Goal: Information Seeking & Learning: Check status

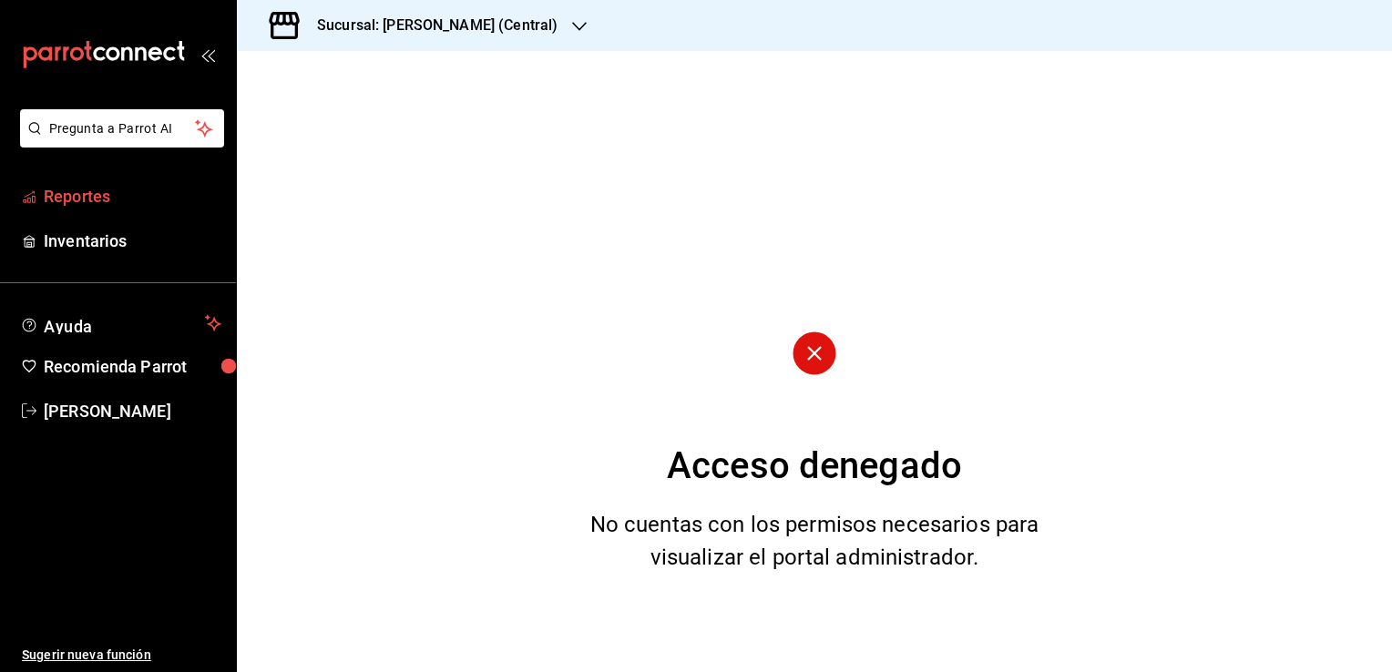
click at [111, 215] on link "Reportes" at bounding box center [118, 196] width 236 height 39
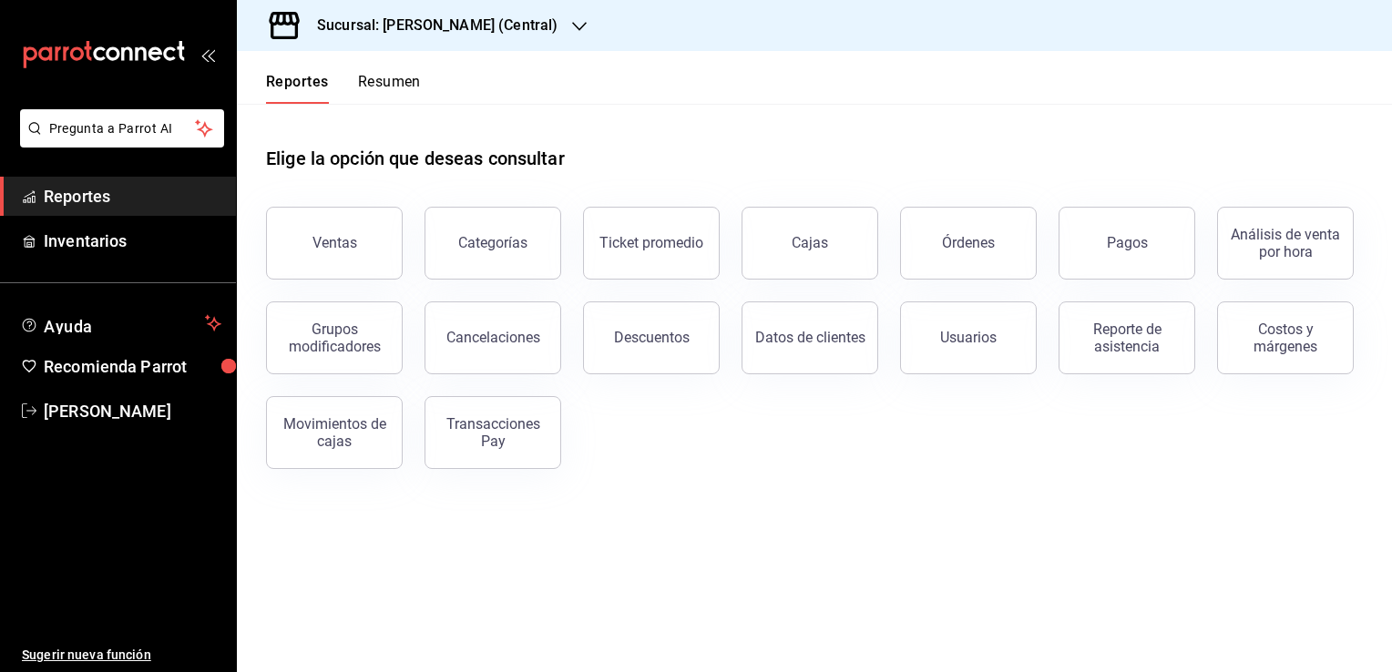
click at [529, 24] on h3 "Sucursal: [PERSON_NAME] (Central)" at bounding box center [429, 26] width 255 height 22
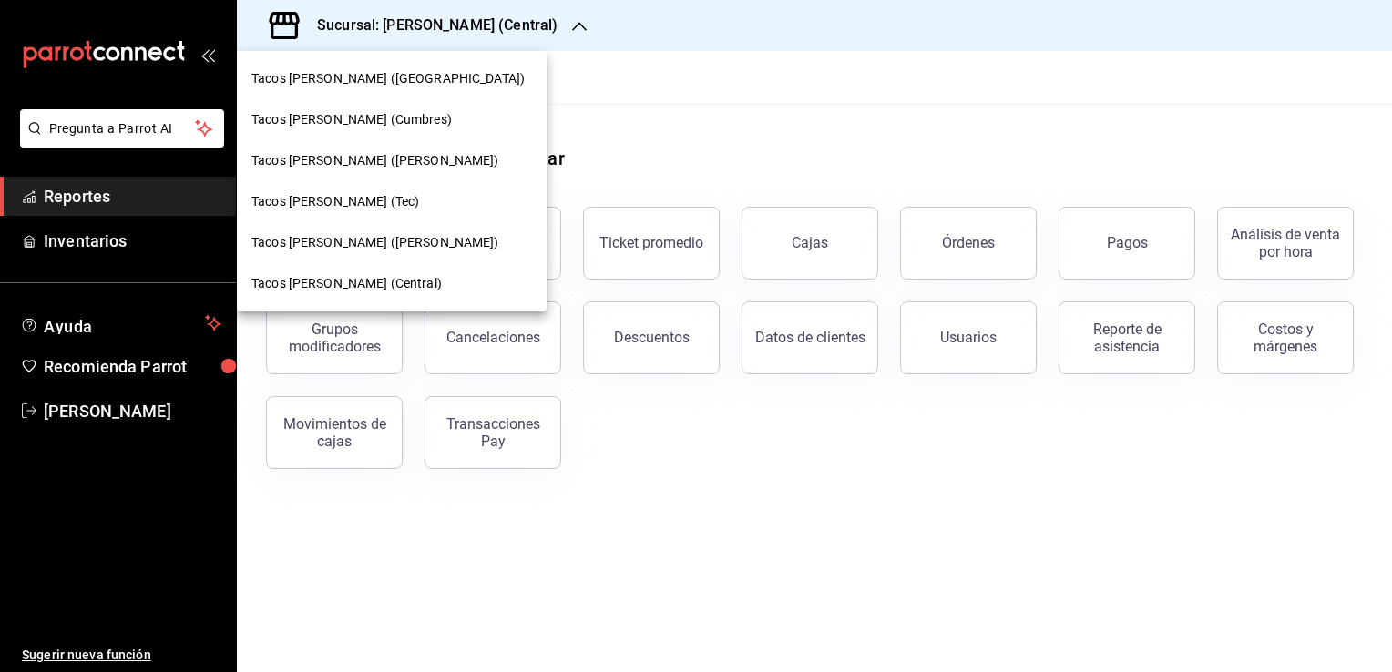
click at [401, 76] on span "Tacos [PERSON_NAME] ([GEOGRAPHIC_DATA])" at bounding box center [387, 78] width 273 height 19
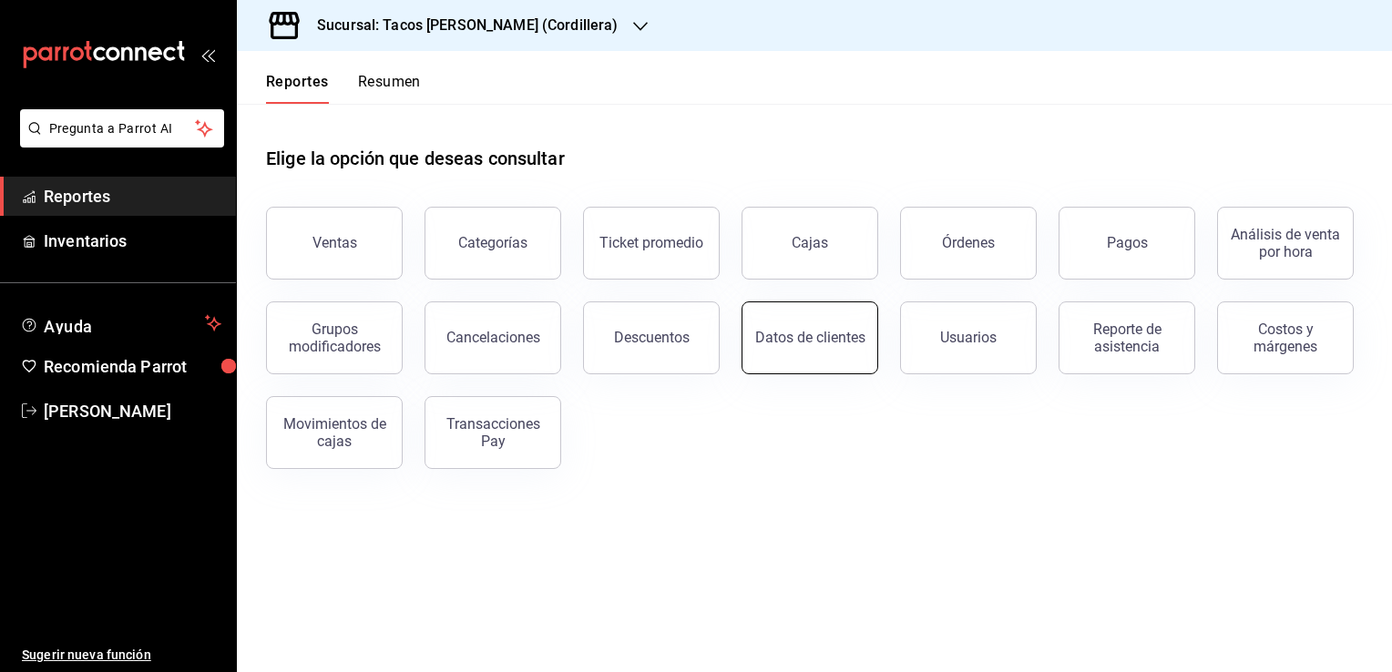
click at [842, 353] on button "Datos de clientes" at bounding box center [809, 338] width 137 height 73
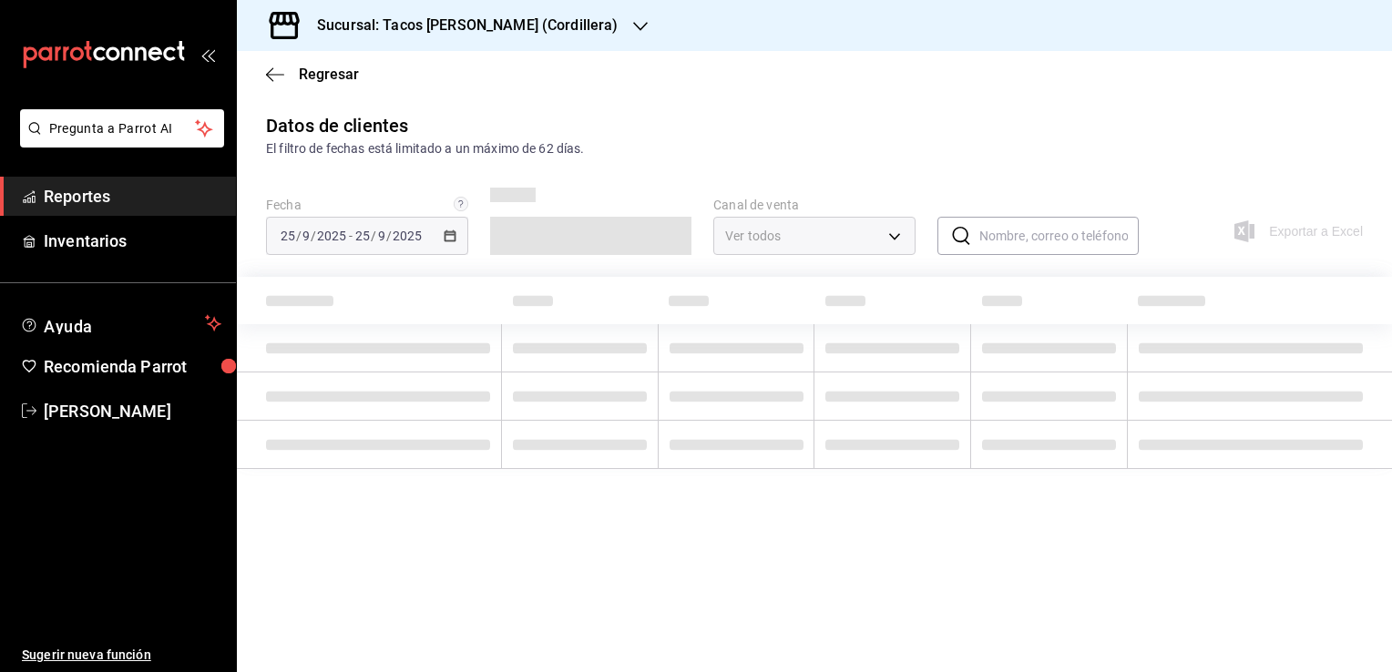
type input "PARROT,DIDI_FOOD,ONLINE"
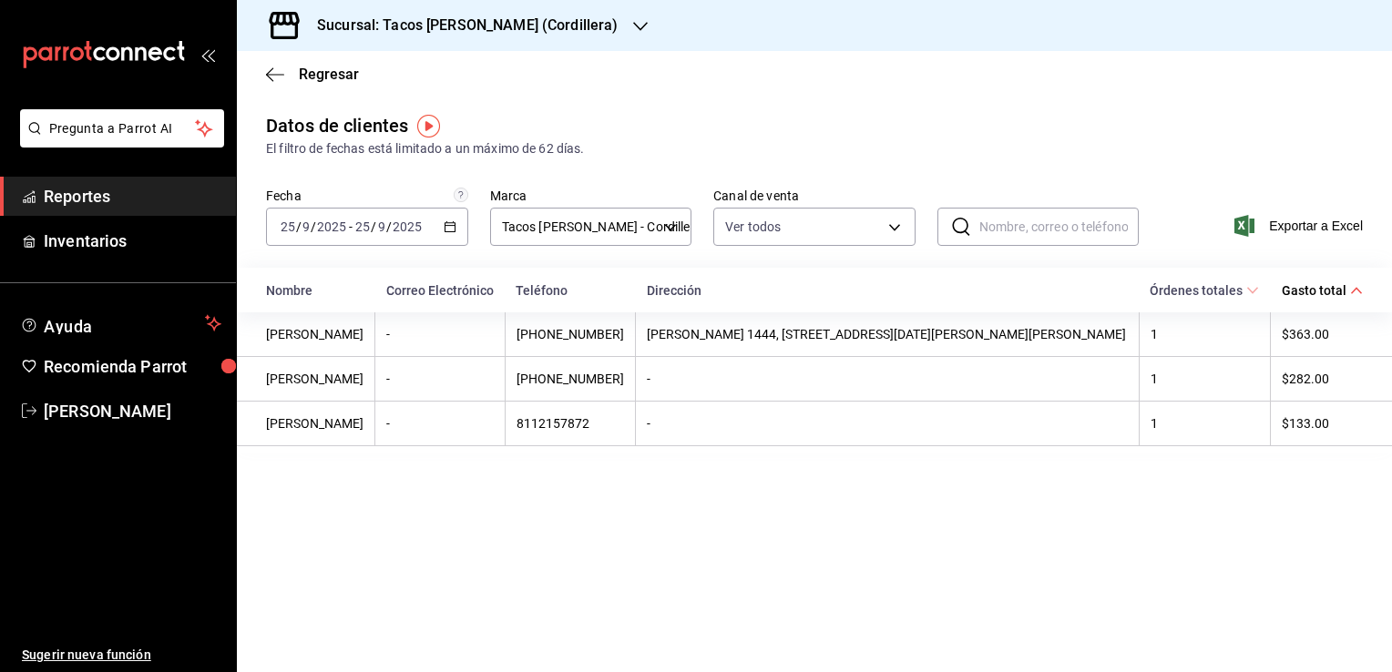
click at [987, 228] on input "text" at bounding box center [1059, 227] width 160 height 36
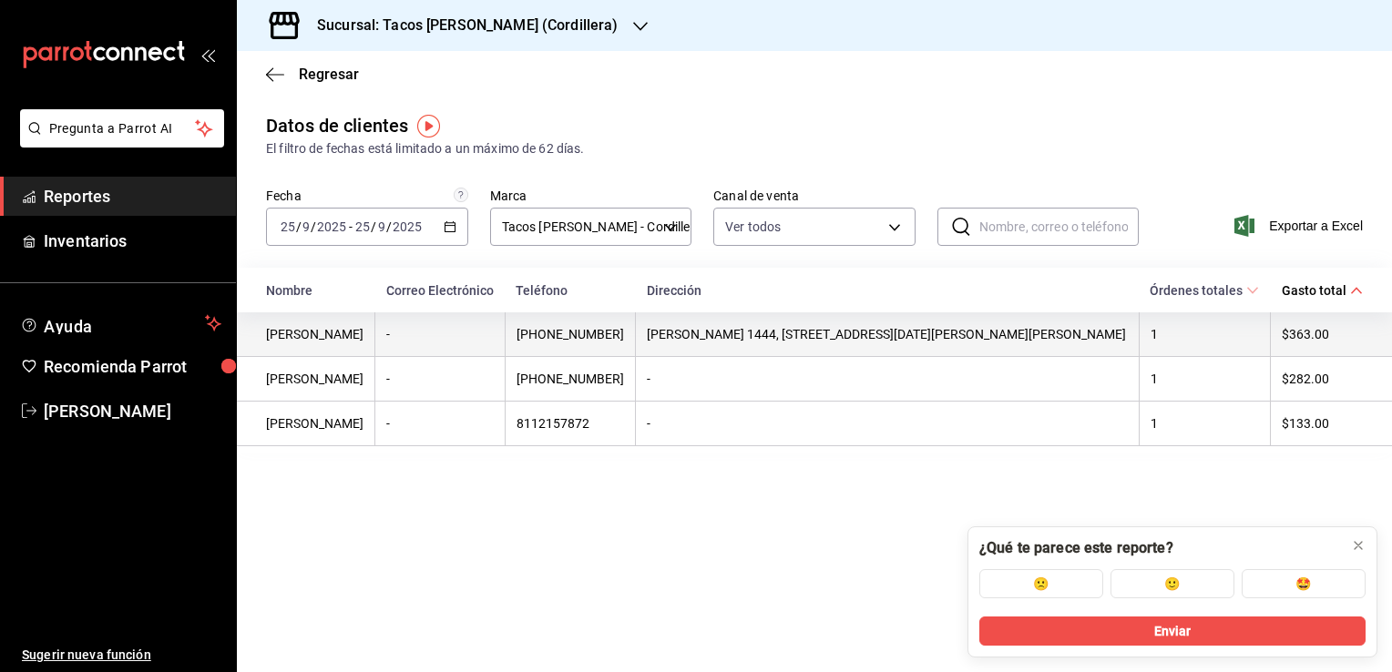
click at [864, 349] on td "[PERSON_NAME] 1444, [STREET_ADDRESS][DATE][PERSON_NAME][PERSON_NAME]" at bounding box center [888, 334] width 504 height 45
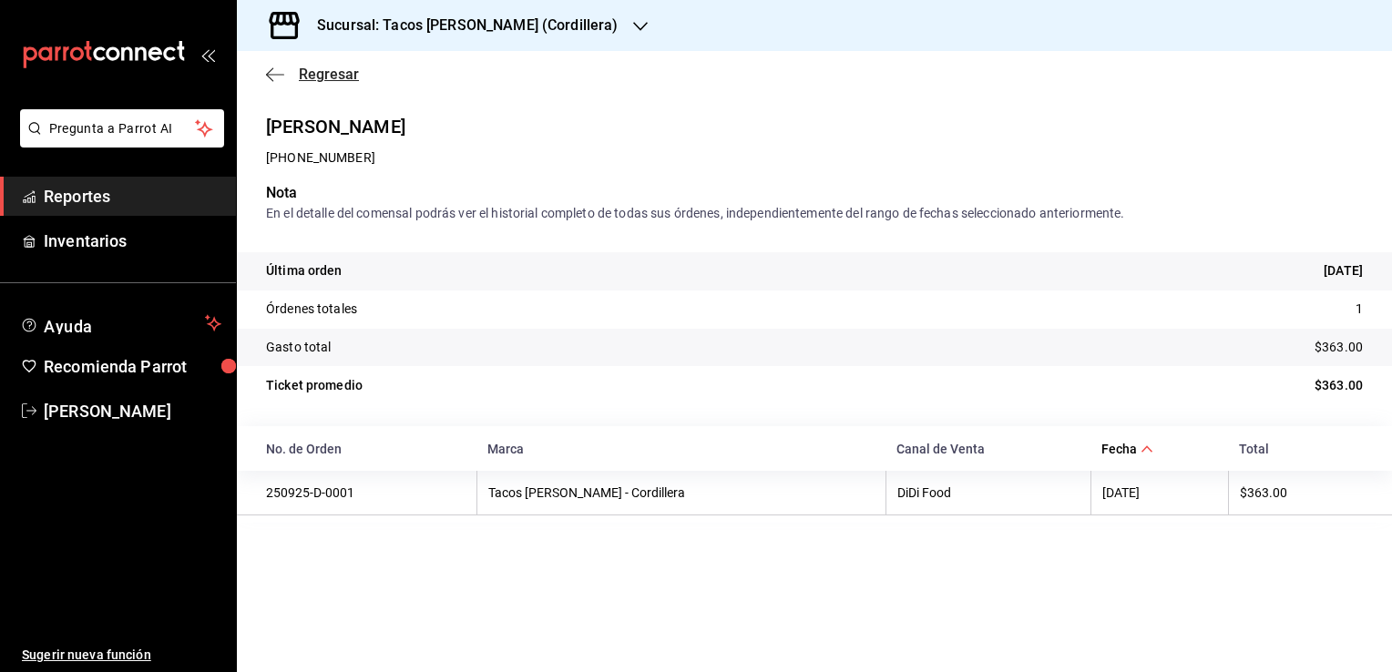
click at [268, 71] on icon "button" at bounding box center [275, 74] width 18 height 16
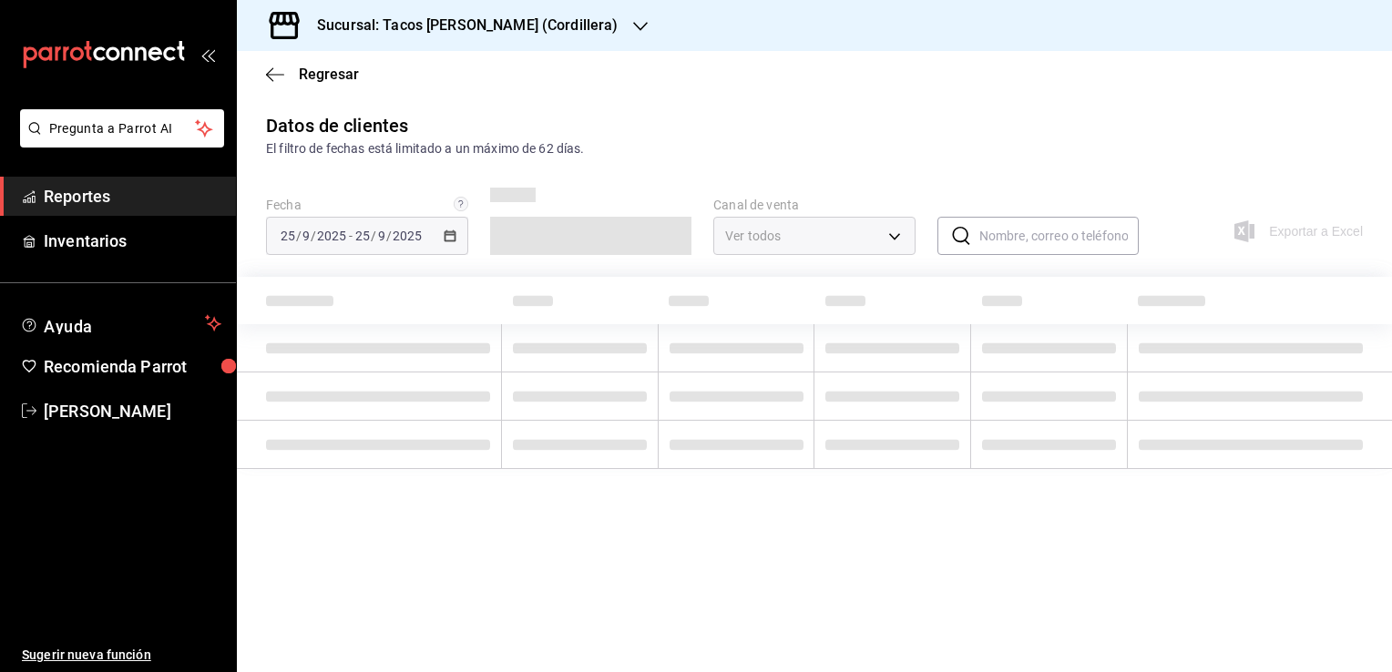
type input "PARROT,DIDI_FOOD,ONLINE"
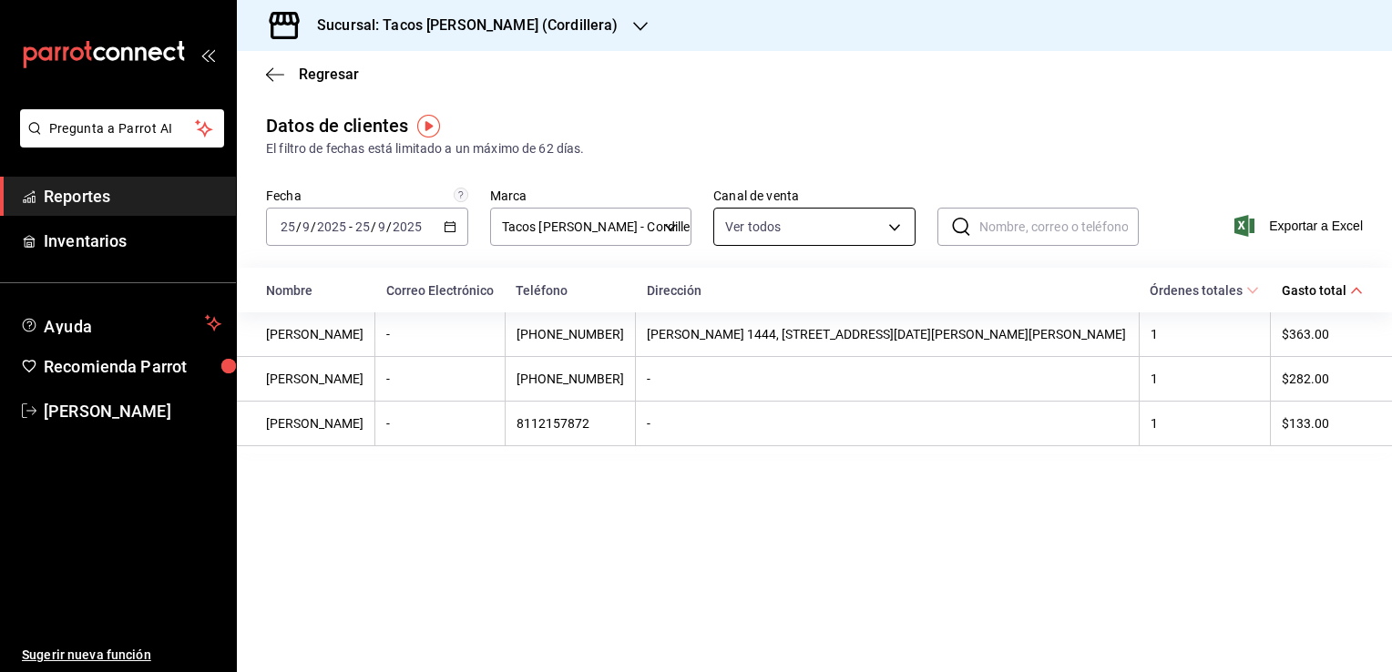
click at [886, 230] on body "Pregunta a Parrot AI Reportes Inventarios Ayuda Recomienda Parrot [PERSON_NAME]…" at bounding box center [696, 336] width 1392 height 672
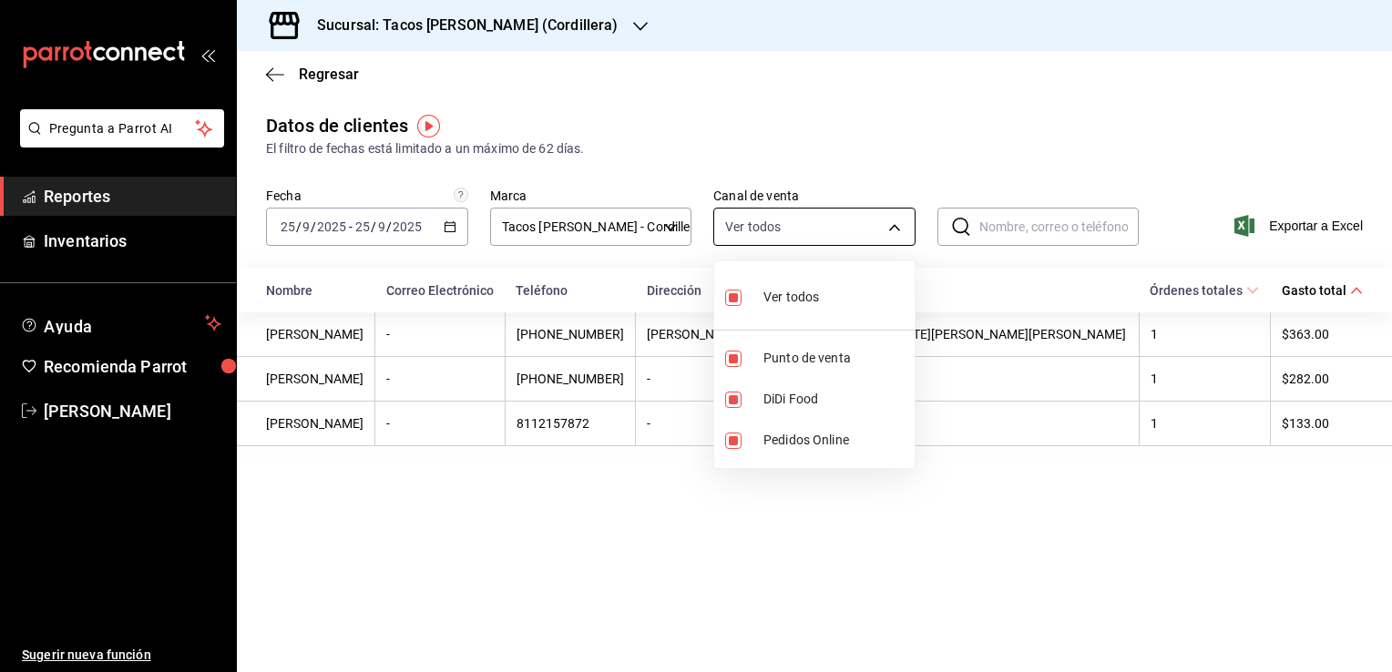
click at [886, 230] on div at bounding box center [696, 336] width 1392 height 672
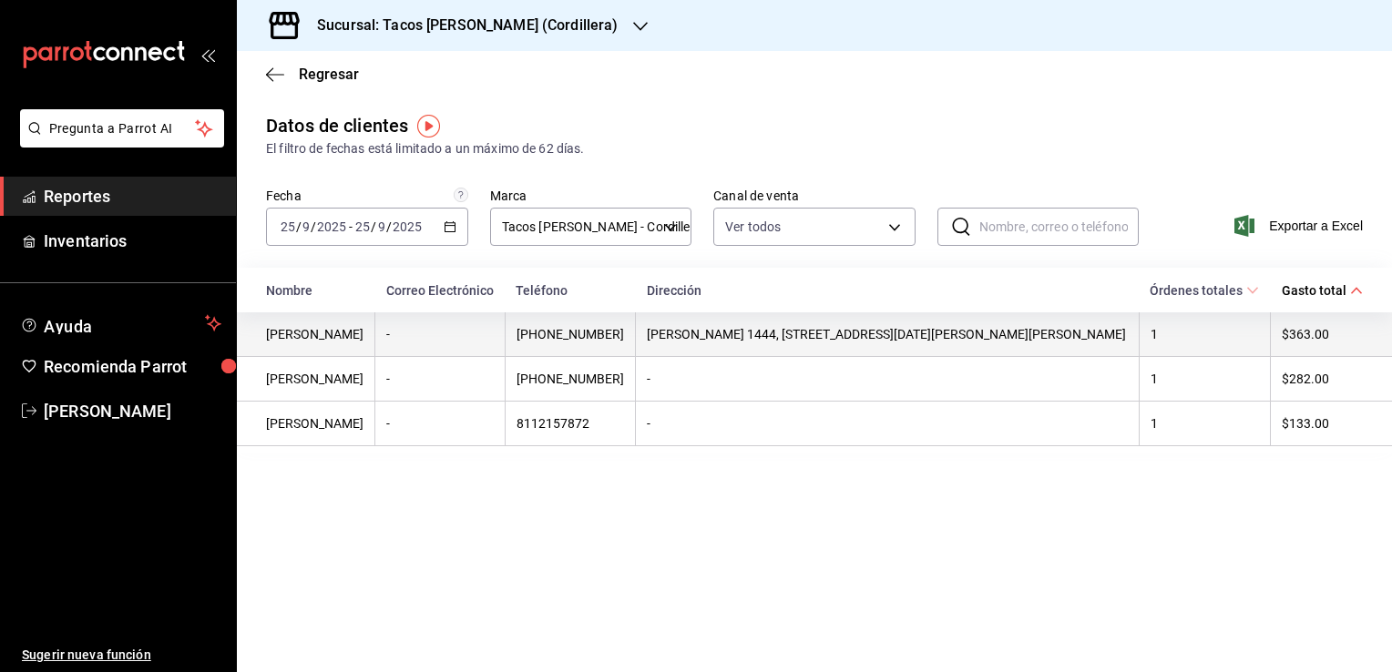
click at [936, 345] on td "[PERSON_NAME] 1444, [STREET_ADDRESS][DATE][PERSON_NAME][PERSON_NAME]" at bounding box center [888, 334] width 504 height 45
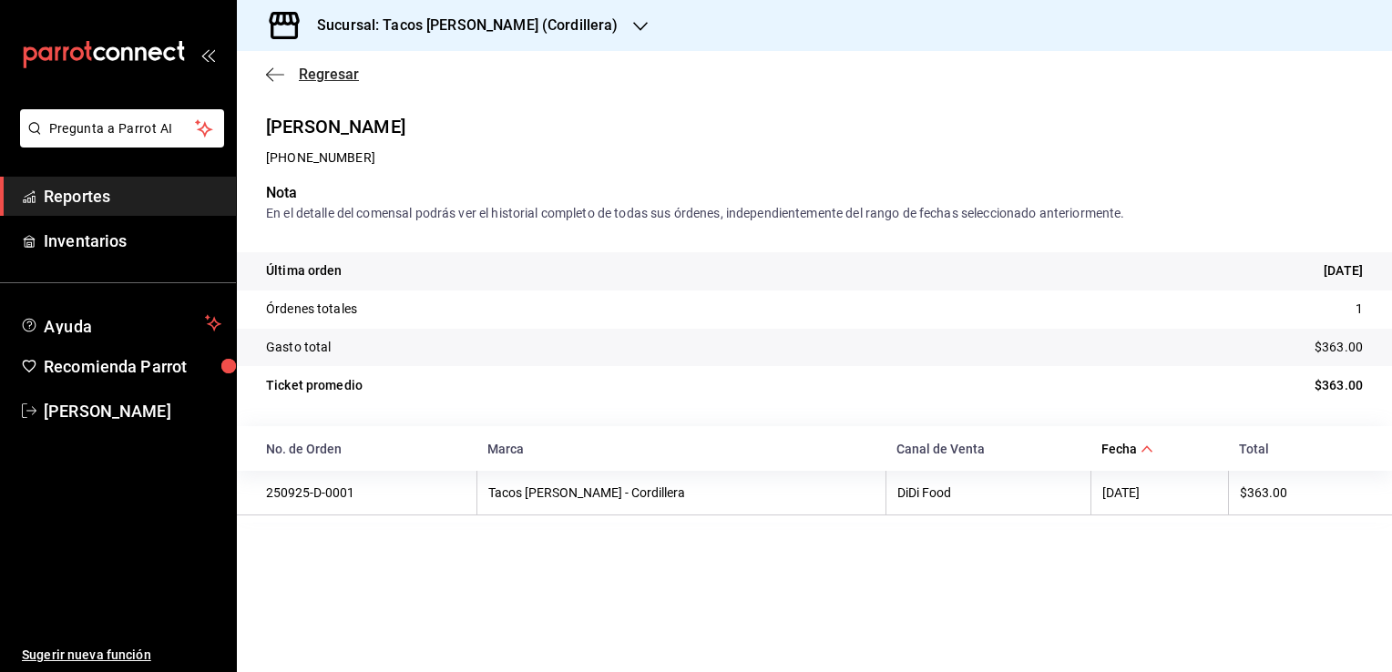
click at [275, 75] on icon "button" at bounding box center [275, 74] width 18 height 1
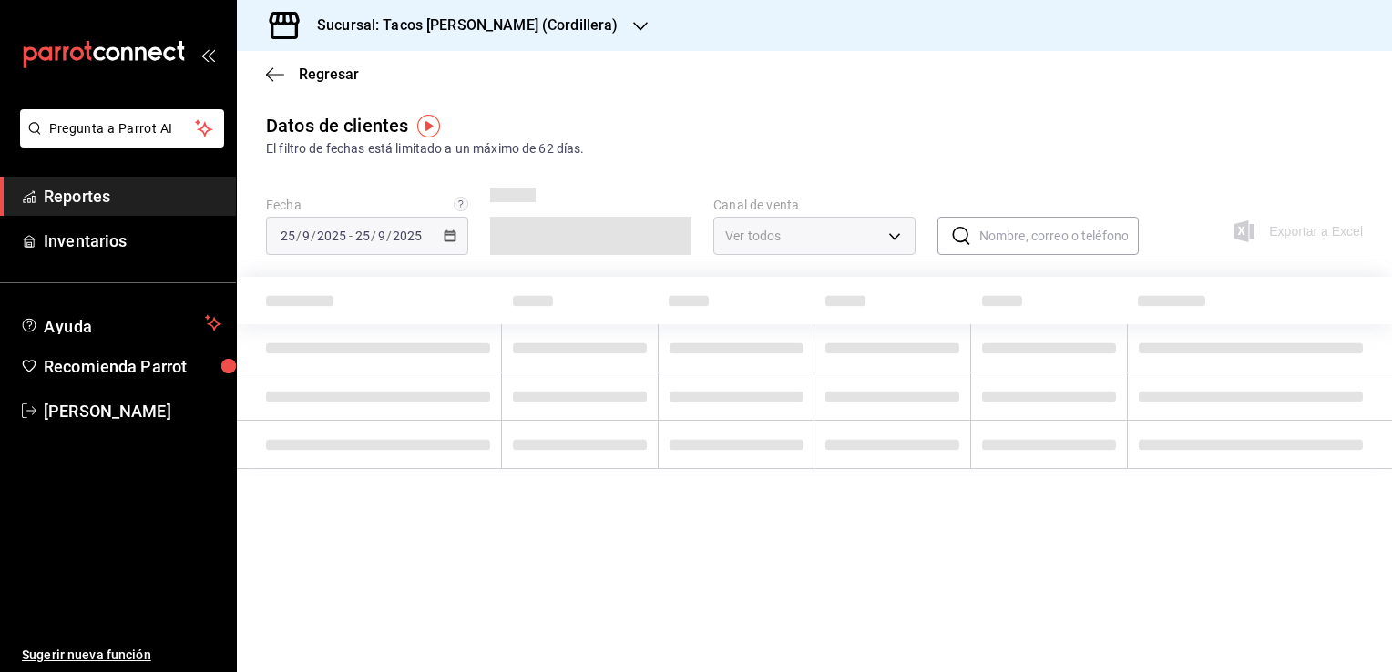
type input "PARROT,DIDI_FOOD,ONLINE"
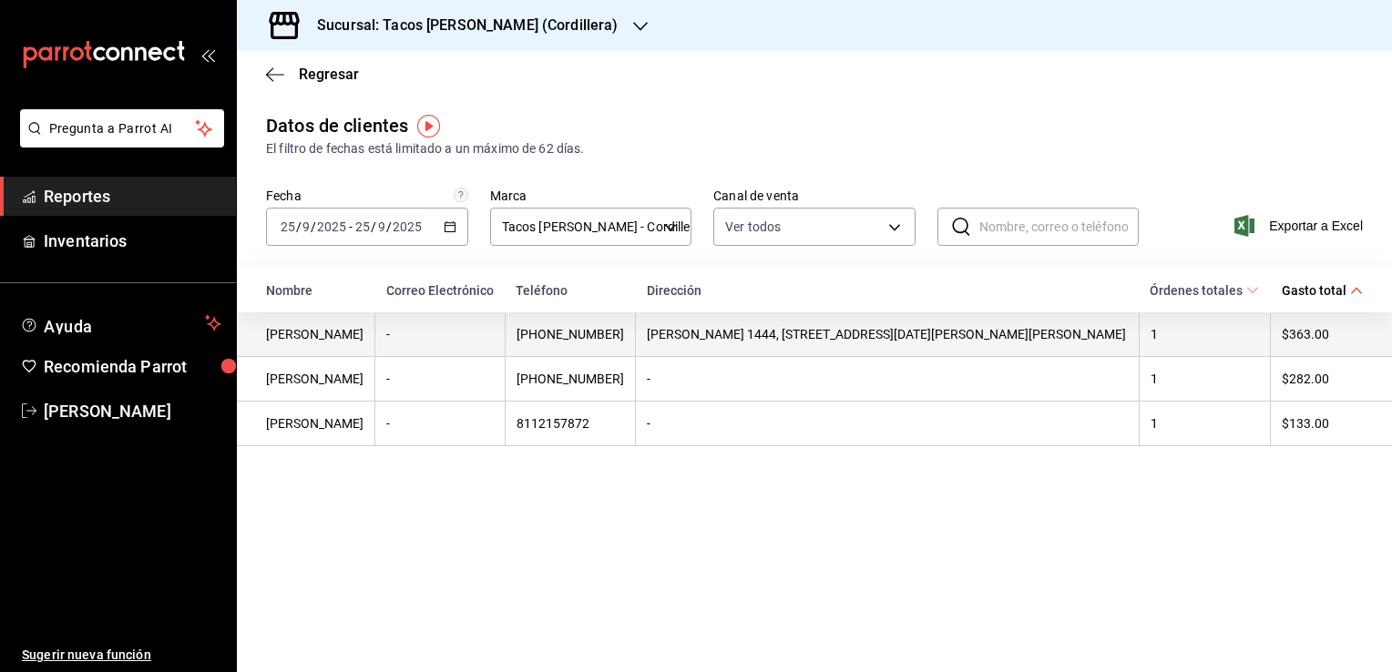
click at [774, 344] on td "[PERSON_NAME] 1444, [STREET_ADDRESS][DATE][PERSON_NAME][PERSON_NAME]" at bounding box center [888, 334] width 504 height 45
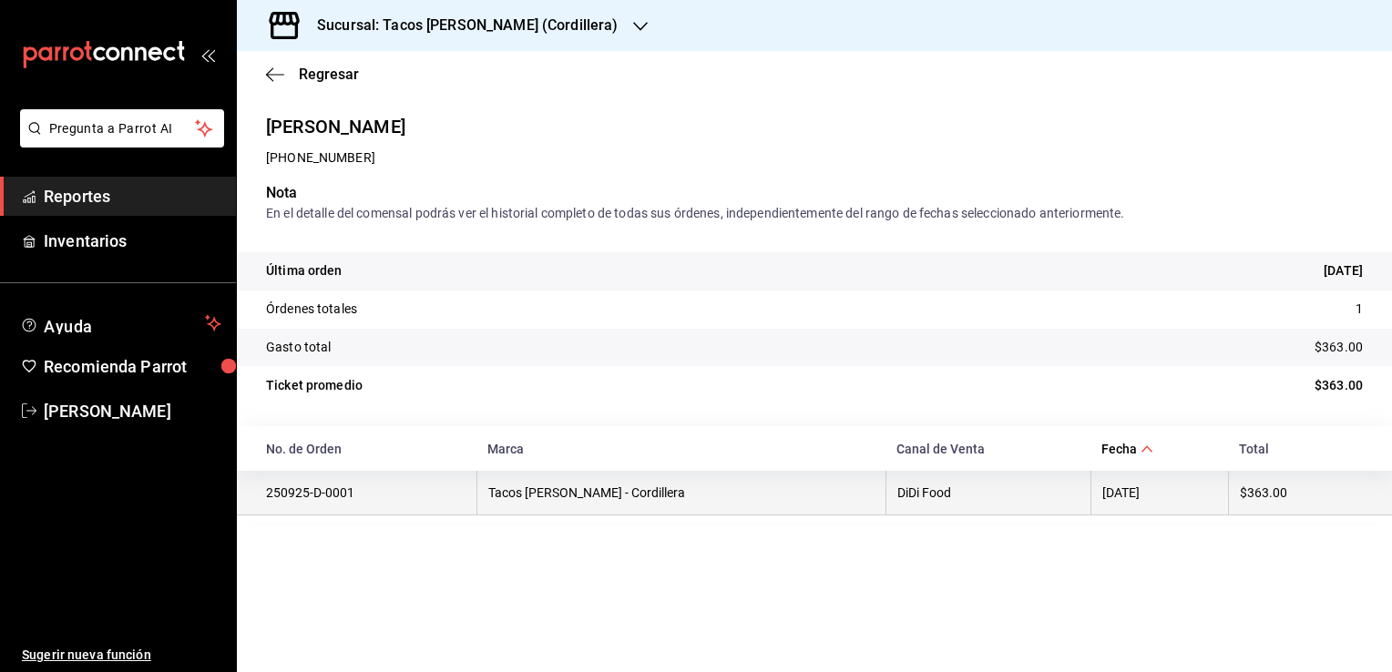
click at [649, 496] on td "Tacos [PERSON_NAME] - Cordillera" at bounding box center [680, 493] width 409 height 45
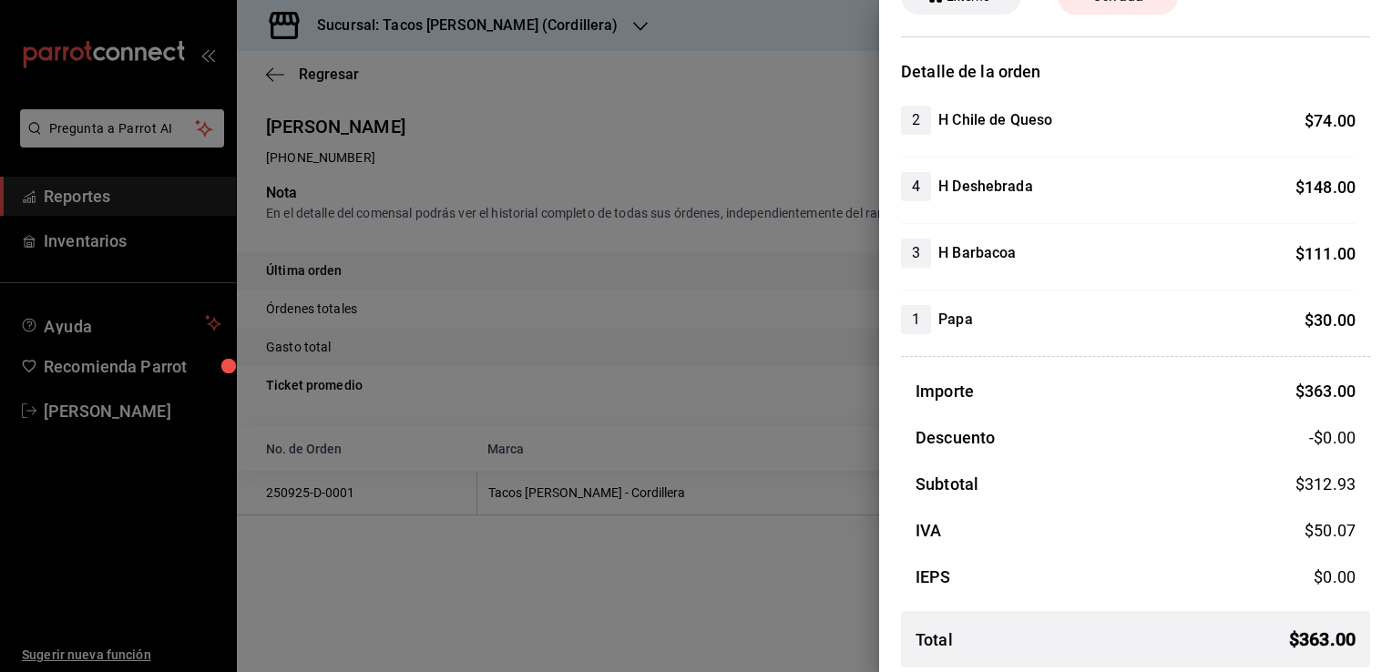
scroll to position [118, 0]
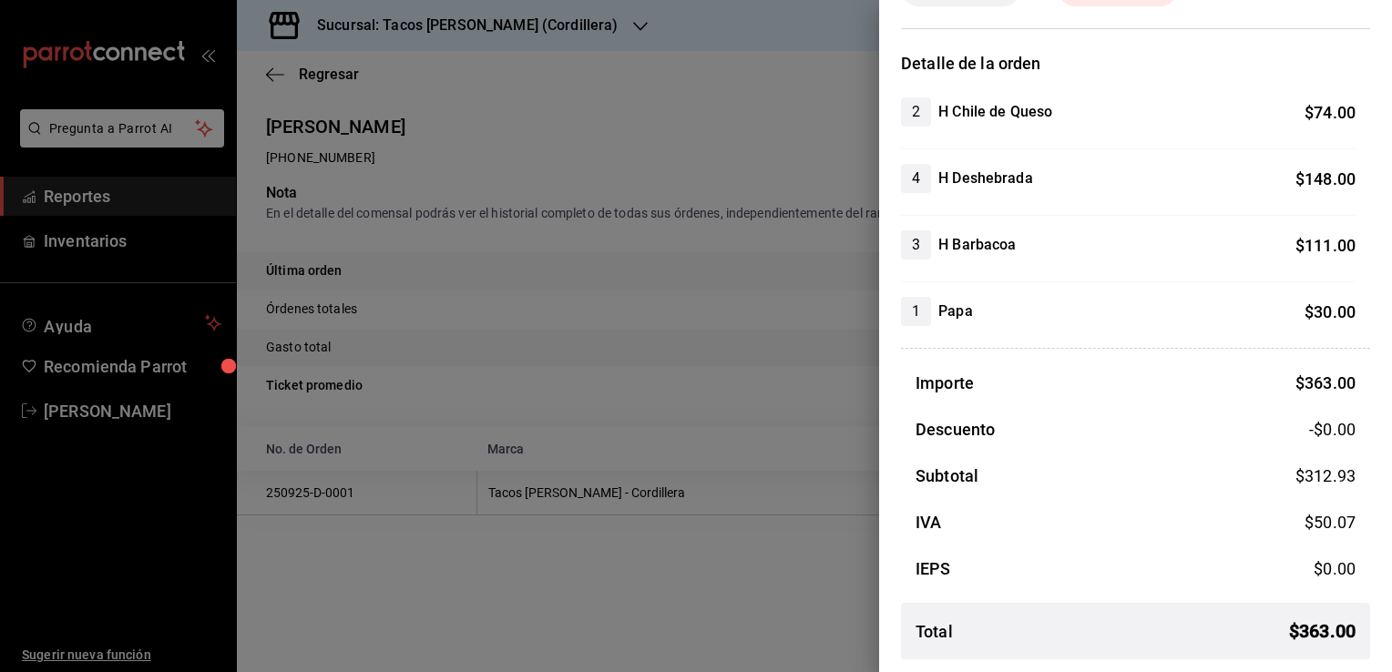
click at [277, 80] on div at bounding box center [696, 336] width 1392 height 672
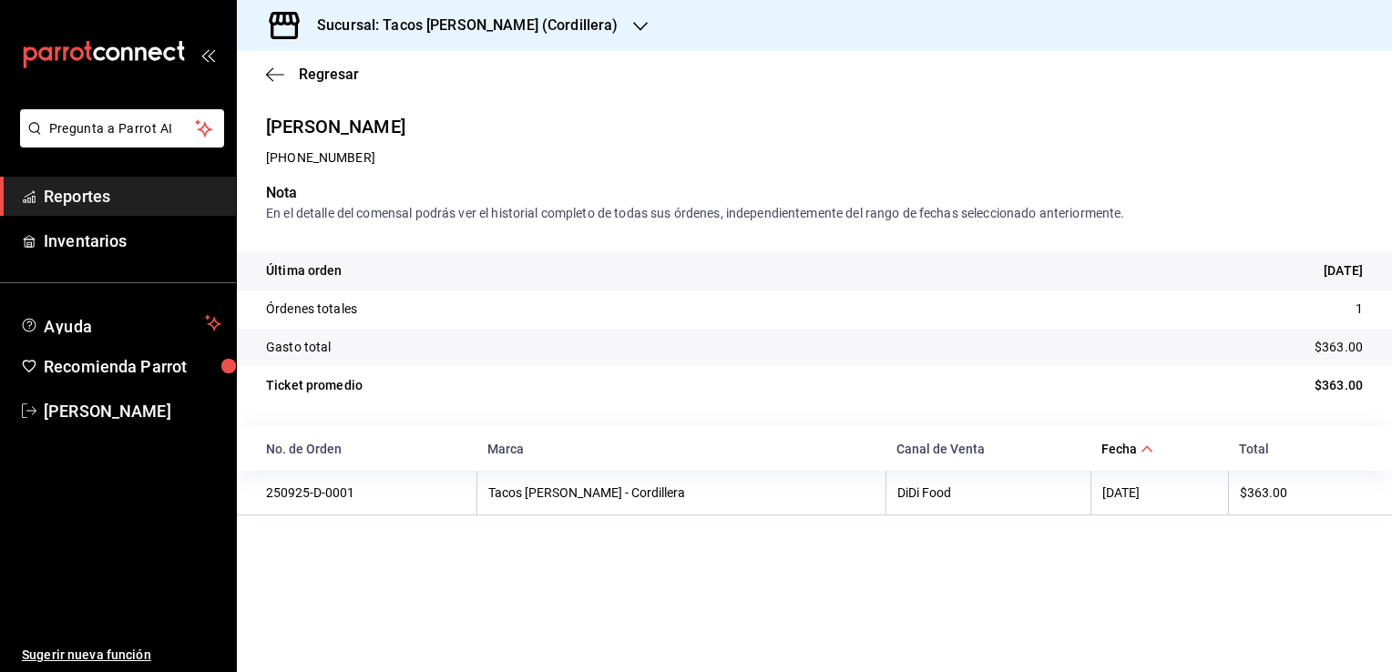
click at [578, 30] on div "Sucursal: Tacos [PERSON_NAME] (Cordillera)" at bounding box center [453, 25] width 404 height 51
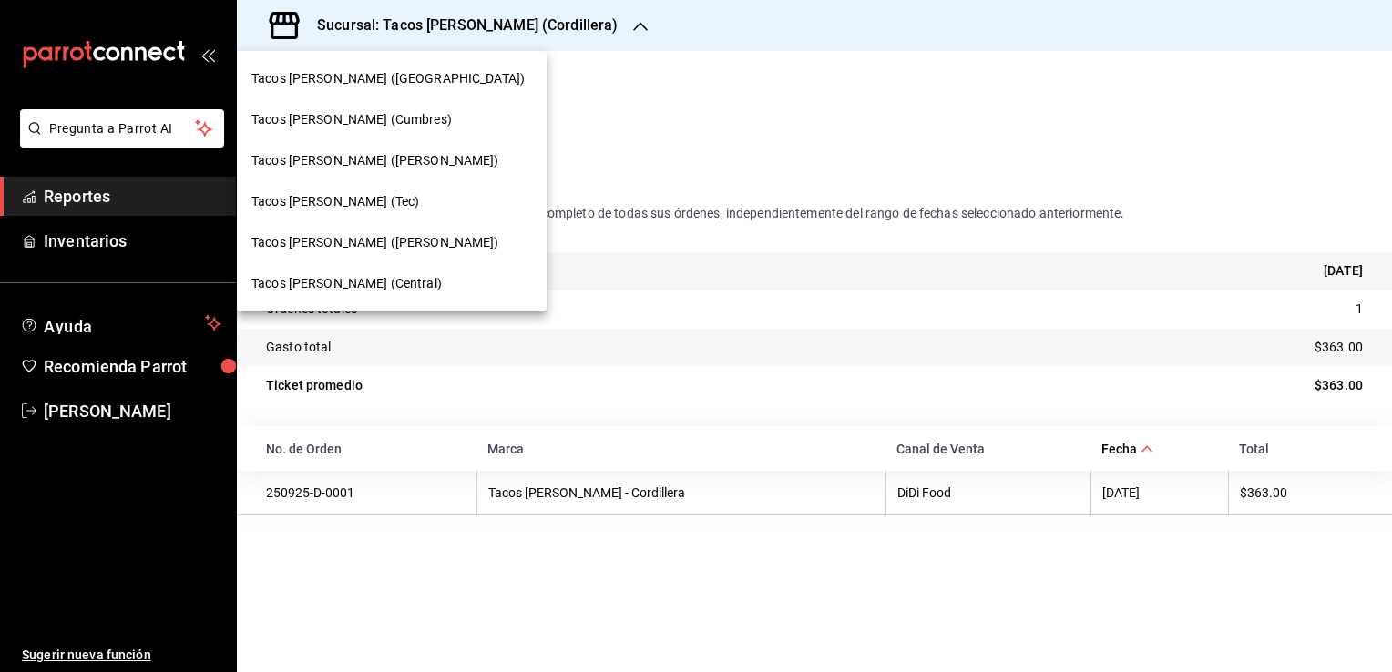
click at [407, 285] on div "Tacos [PERSON_NAME] (Central)" at bounding box center [391, 283] width 281 height 19
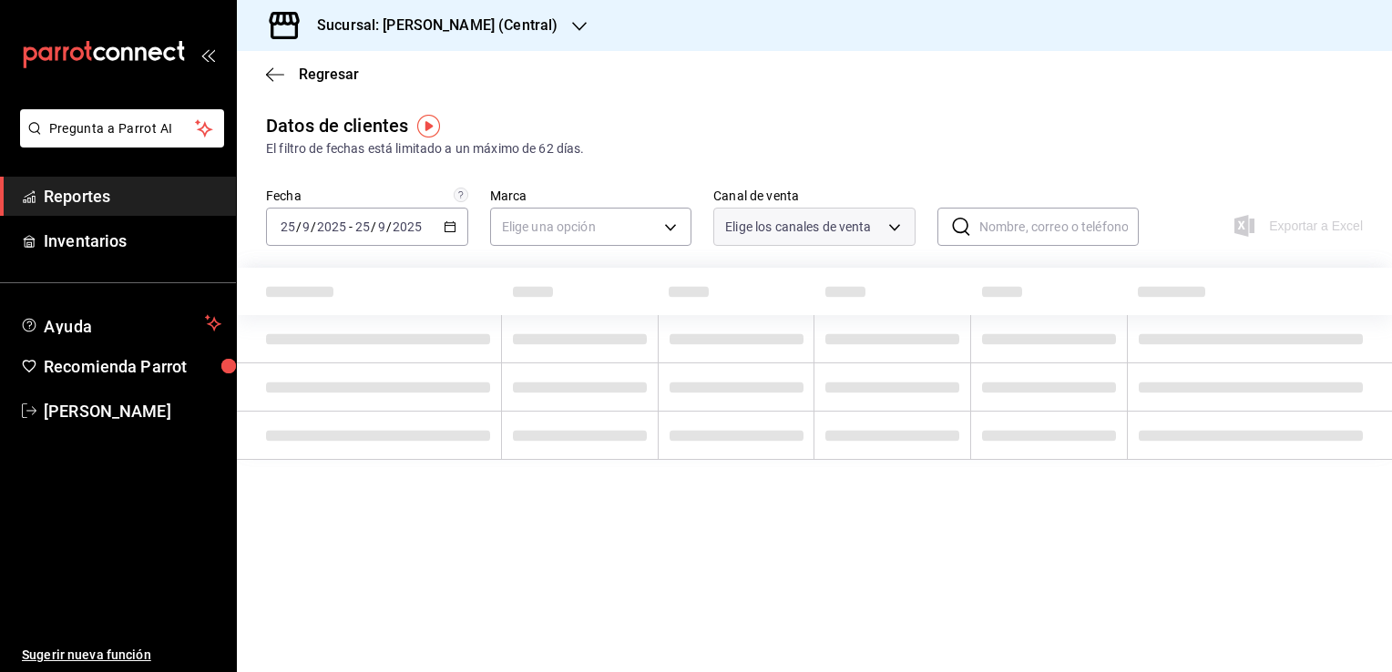
type input "PARROT,DIDI_FOOD,ONLINE"
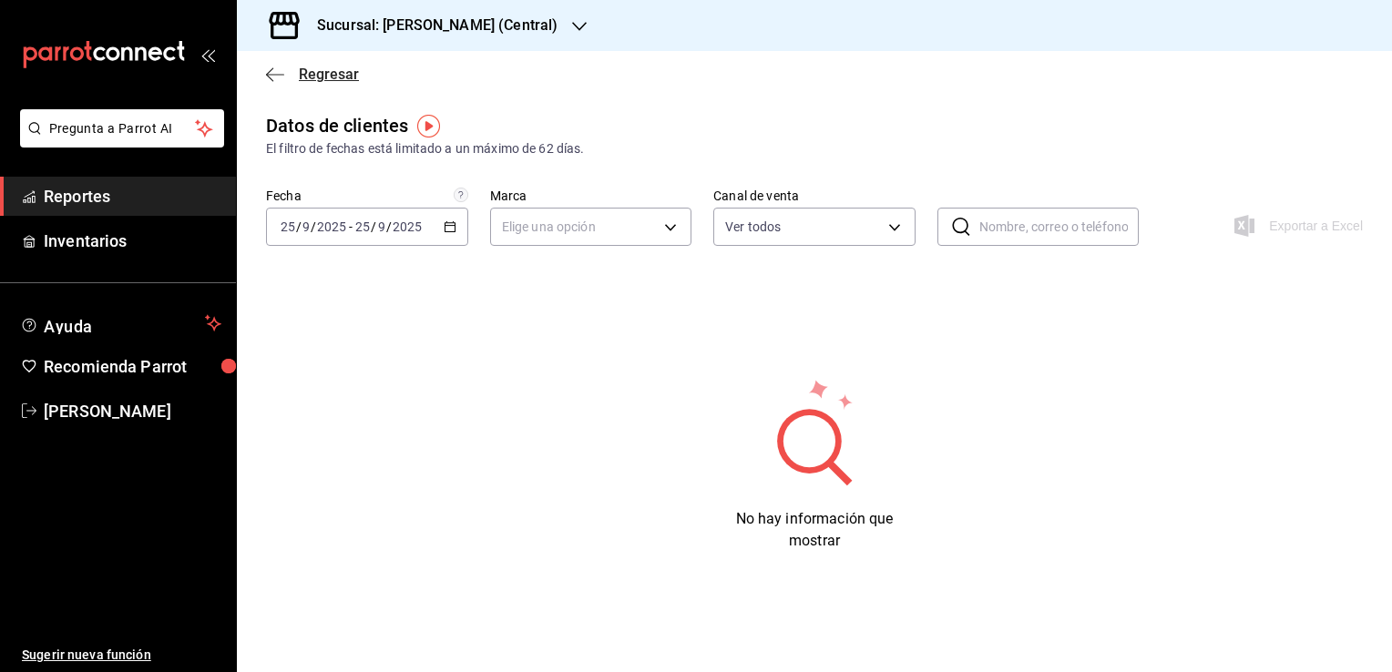
click at [277, 82] on span "Regresar" at bounding box center [312, 74] width 93 height 17
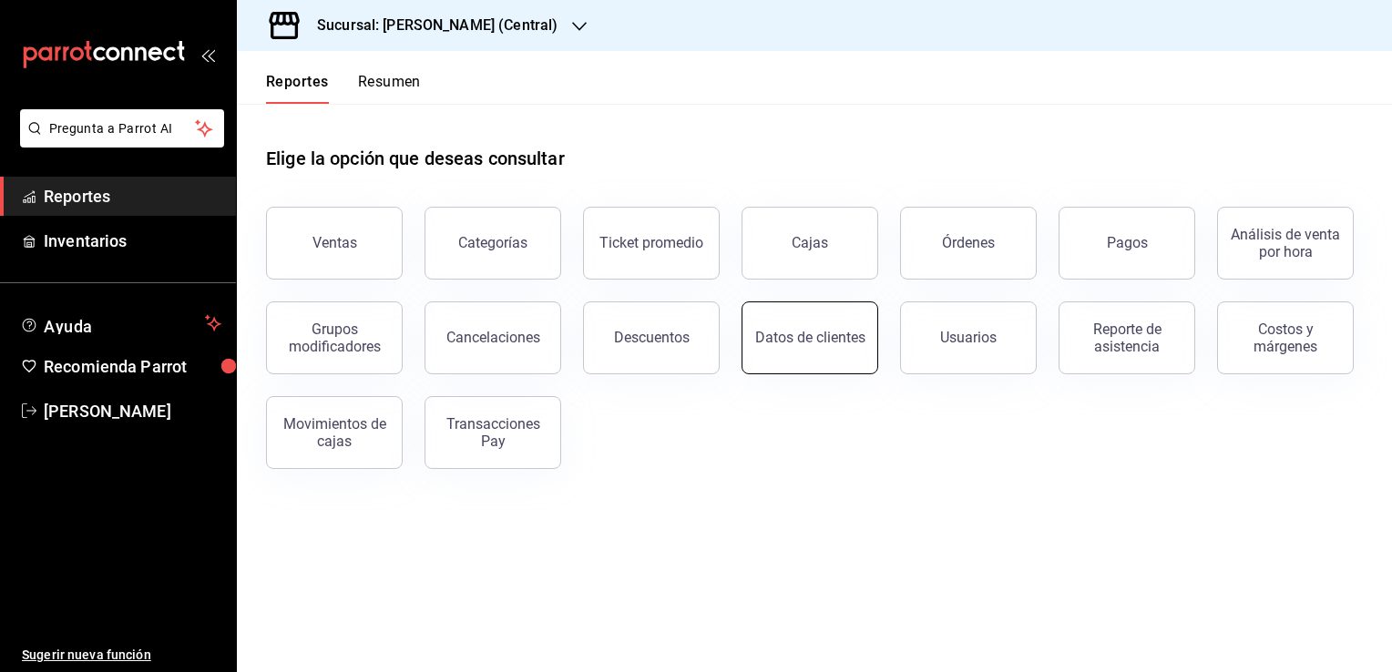
click at [831, 343] on div "Datos de clientes" at bounding box center [810, 337] width 110 height 17
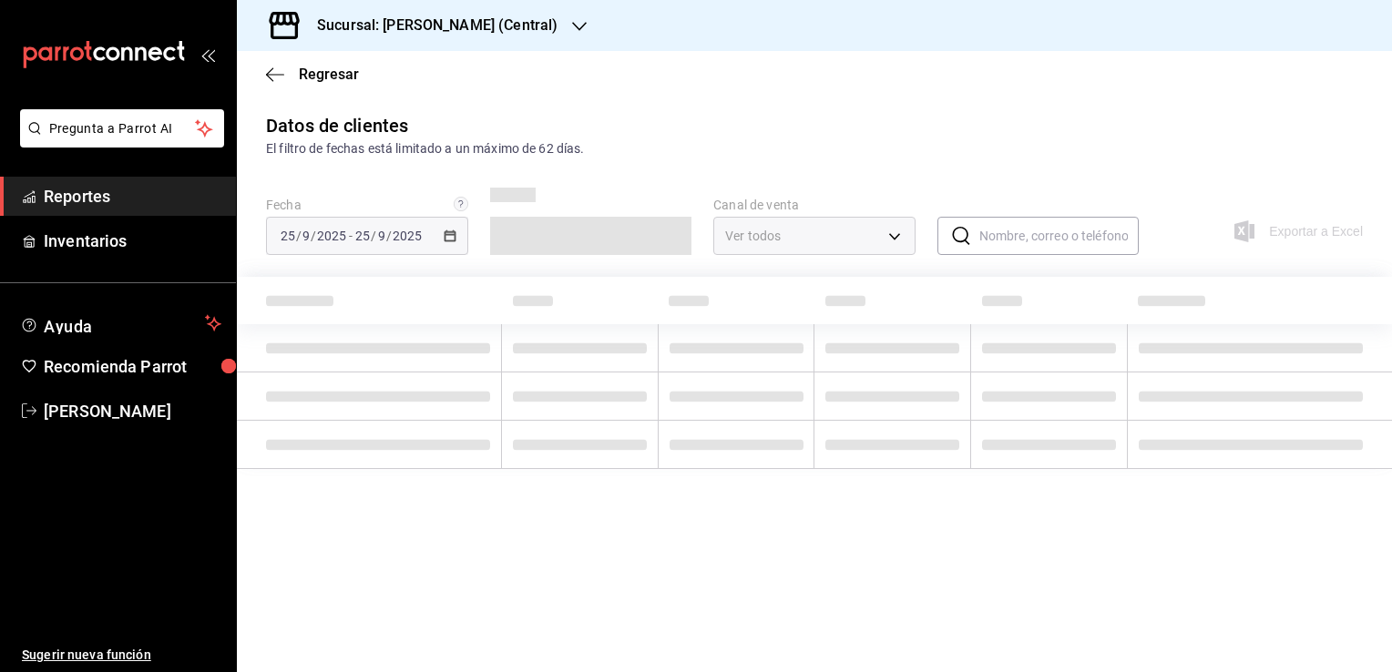
type input "PARROT,DIDI_FOOD,ONLINE"
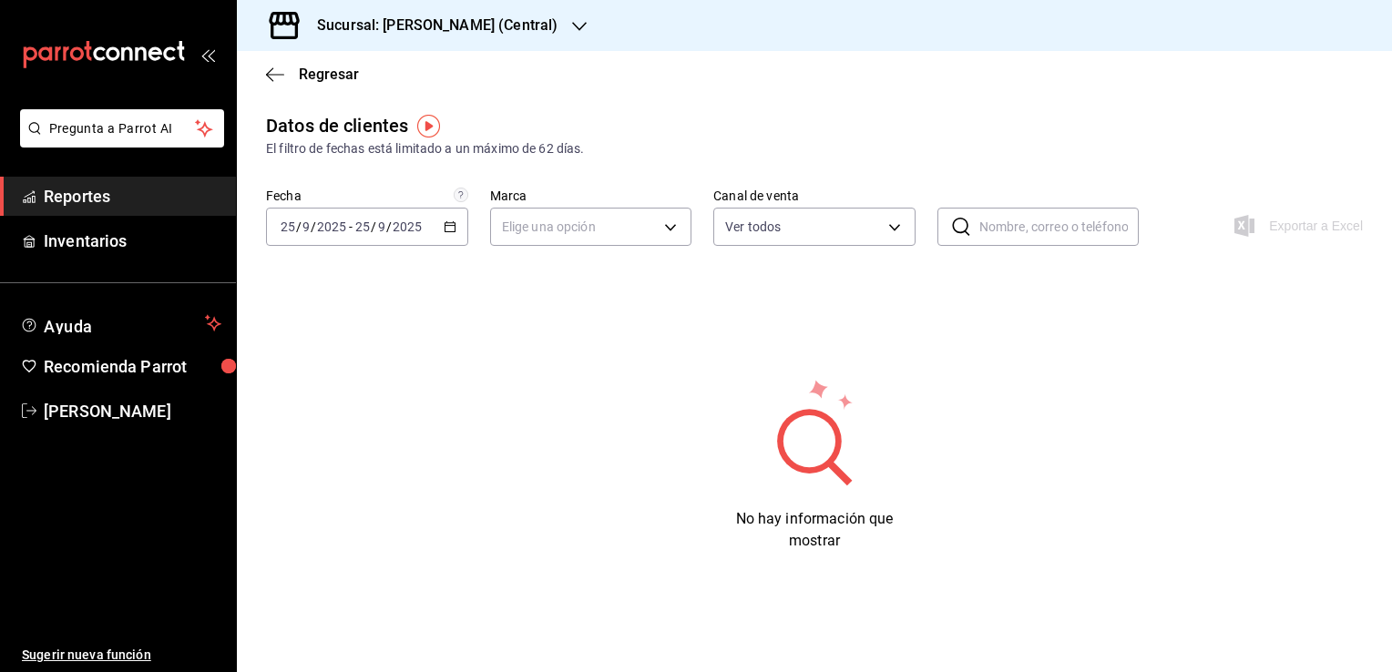
click at [449, 234] on div "[DATE] [DATE] - [DATE] [DATE]" at bounding box center [367, 227] width 202 height 38
click at [690, 231] on body "Pregunta a Parrot AI Reportes Inventarios Ayuda Recomienda Parrot [PERSON_NAME]…" at bounding box center [696, 336] width 1392 height 672
click at [656, 314] on li "Tacos [PERSON_NAME] - Central" at bounding box center [599, 314] width 217 height 30
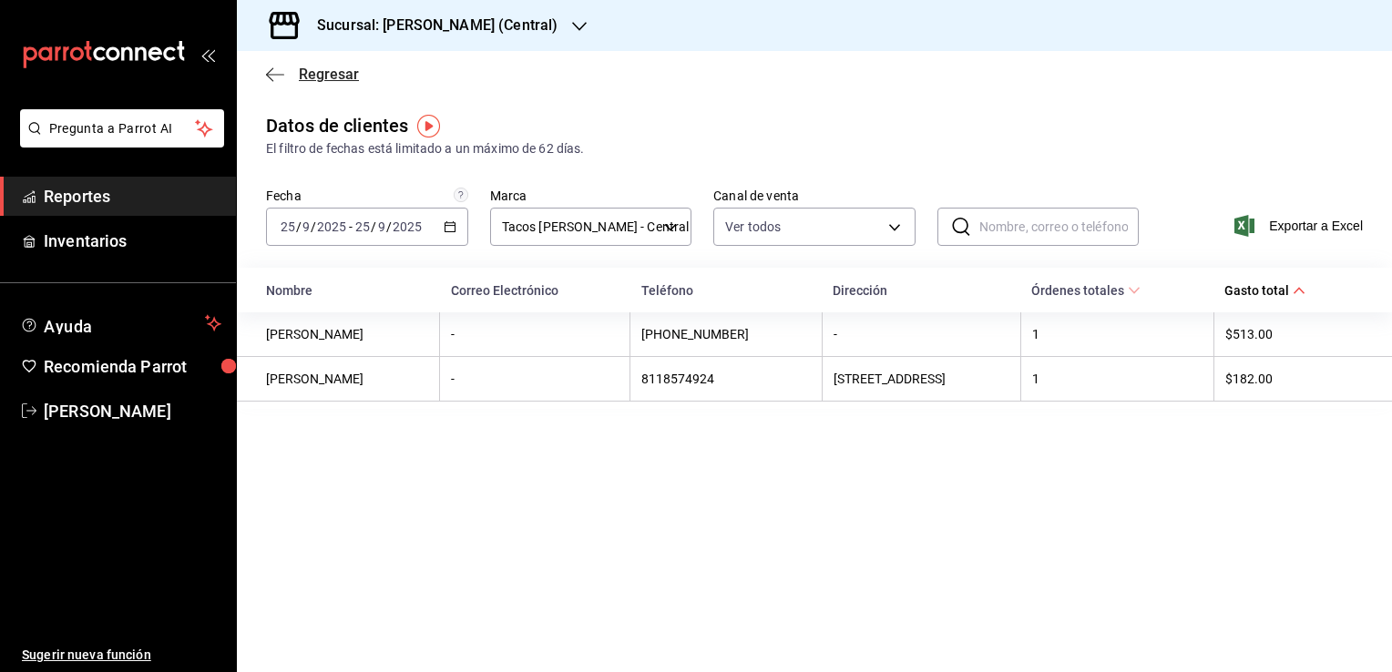
click at [270, 81] on icon "button" at bounding box center [275, 74] width 18 height 16
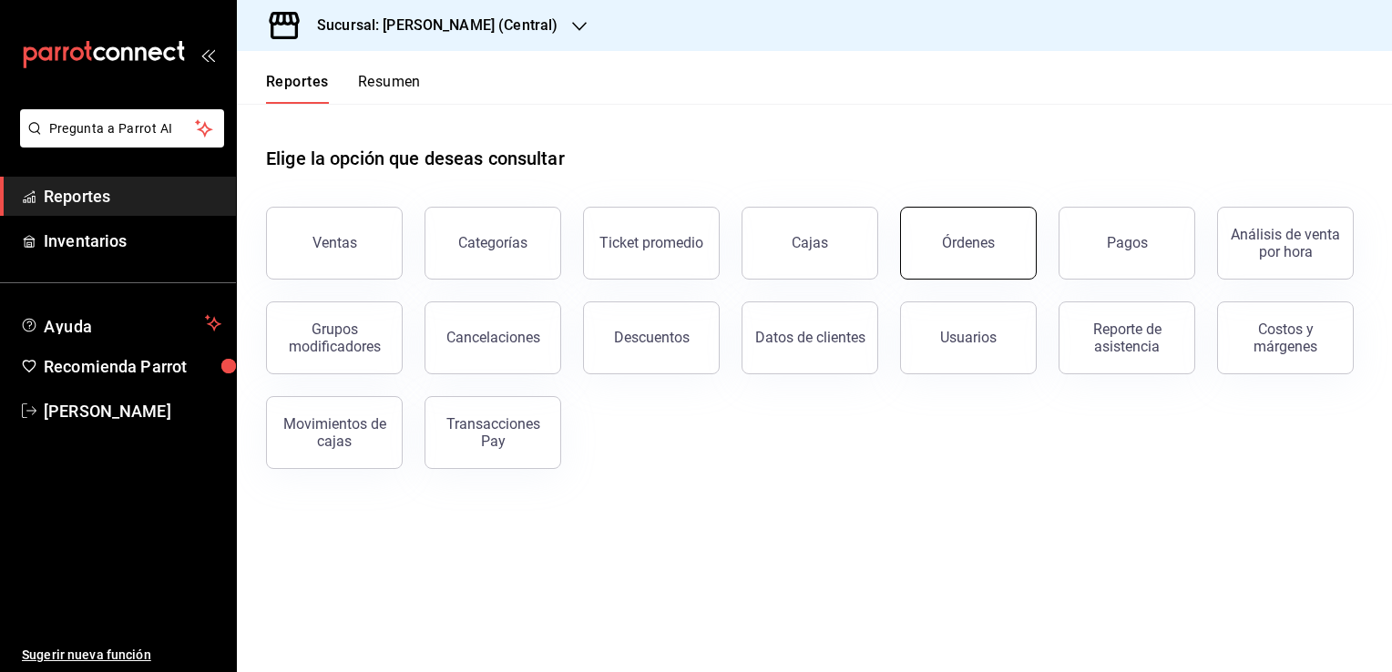
click at [985, 256] on button "Órdenes" at bounding box center [968, 243] width 137 height 73
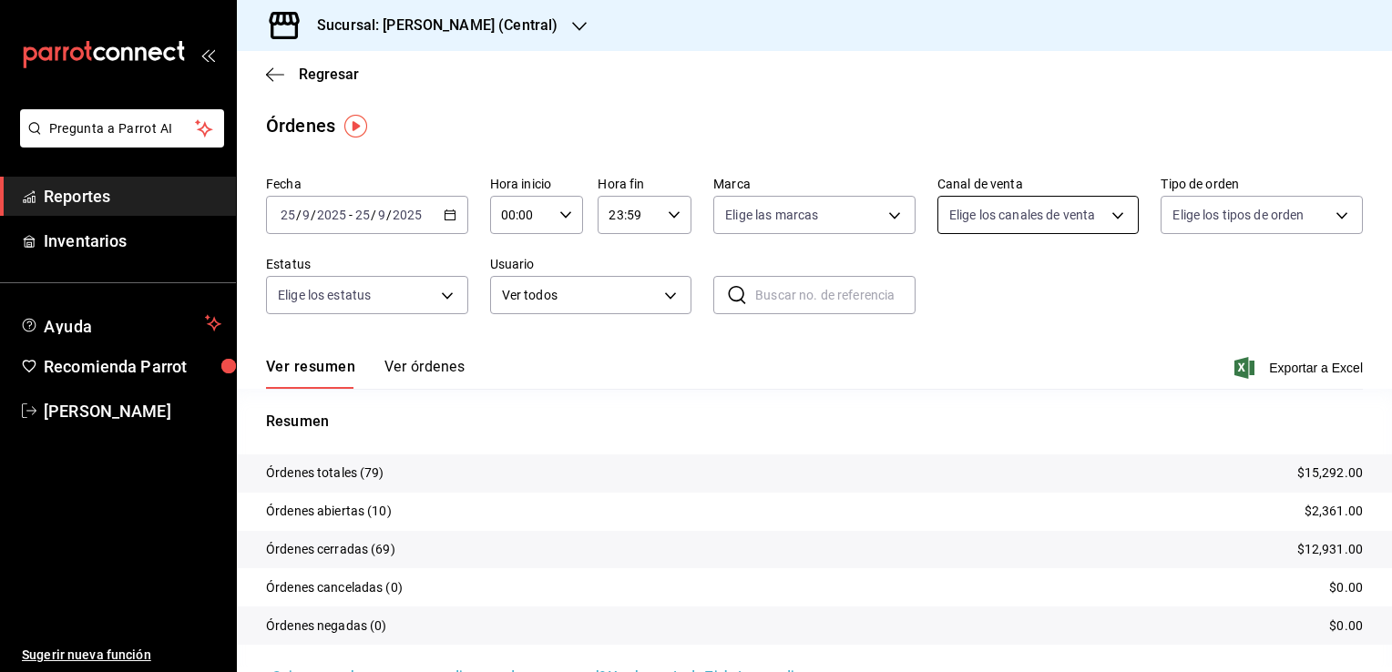
click at [1114, 211] on body "Pregunta a Parrot AI Reportes Inventarios Ayuda Recomienda Parrot [PERSON_NAME]…" at bounding box center [696, 336] width 1392 height 672
click at [1292, 214] on div at bounding box center [696, 336] width 1392 height 672
click at [1292, 214] on body "Pregunta a Parrot AI Reportes Inventarios Ayuda Recomienda Parrot [PERSON_NAME]…" at bounding box center [696, 336] width 1392 height 672
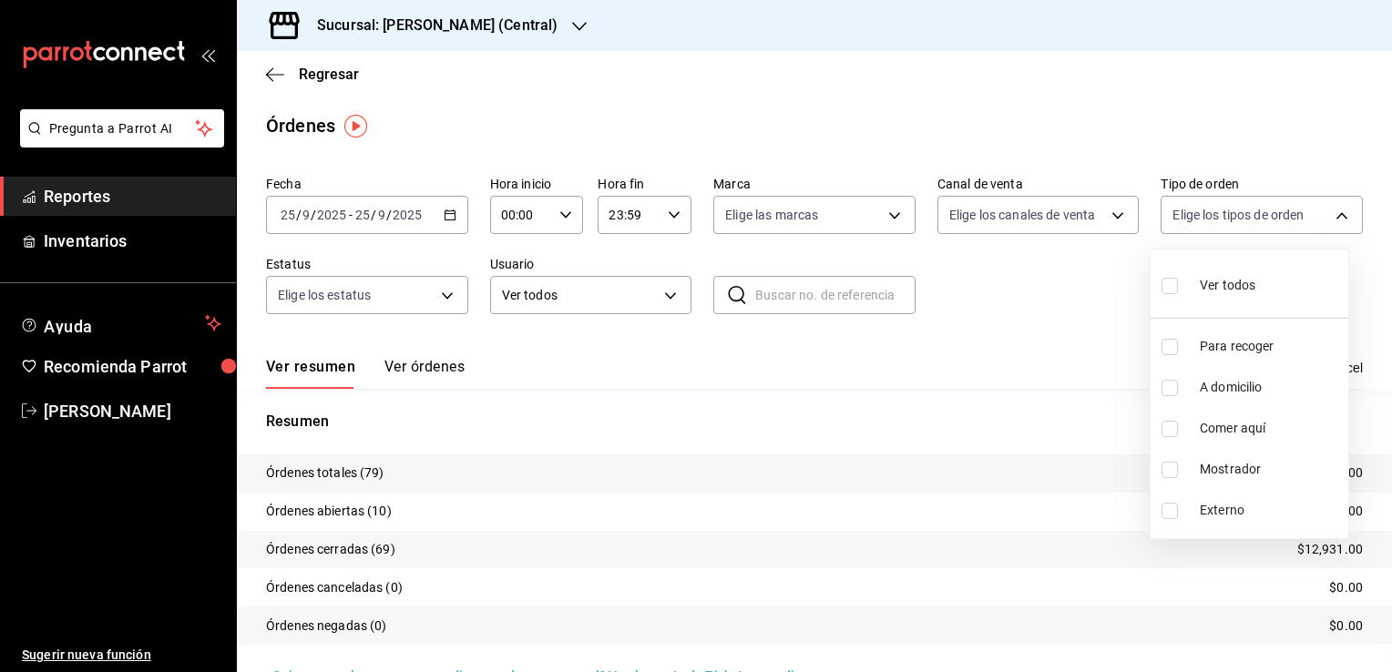
click at [1253, 384] on span "A domicilio" at bounding box center [1270, 387] width 141 height 19
type input "4b94be58-835c-49f3-aa95-e336c11b21f8"
checkbox input "true"
click at [432, 366] on div at bounding box center [696, 336] width 1392 height 672
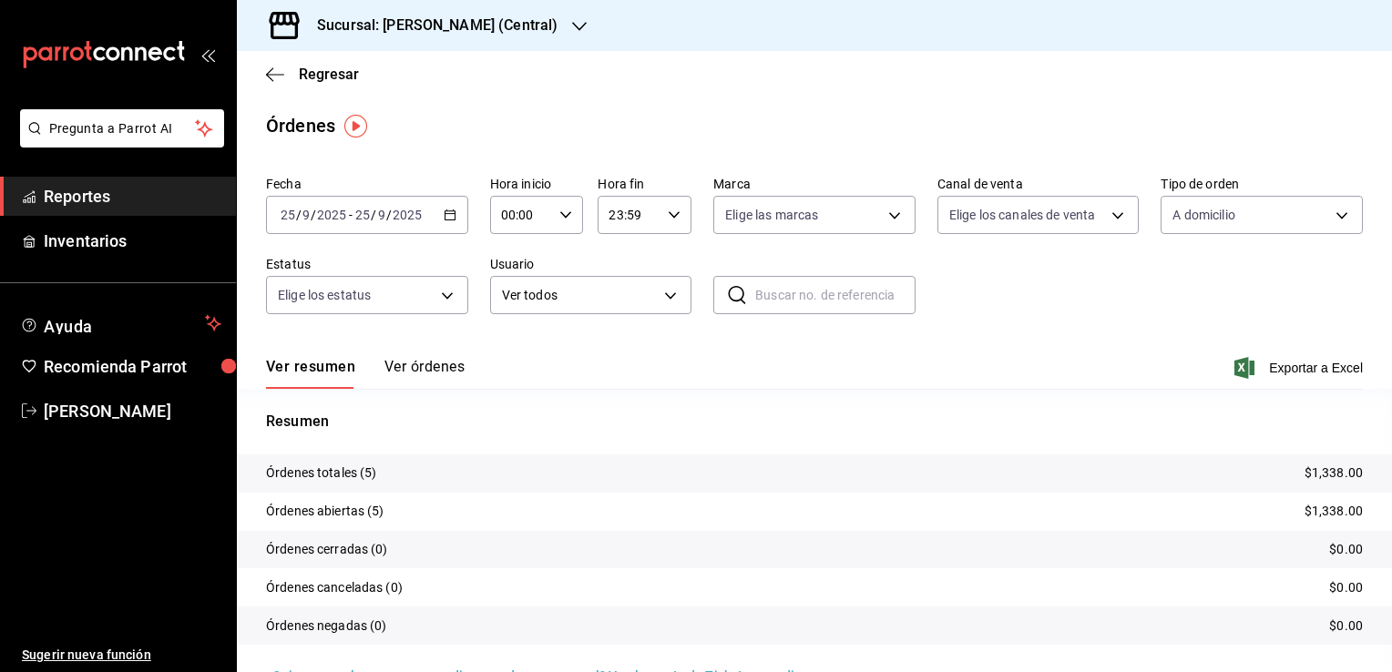
click at [432, 366] on button "Ver órdenes" at bounding box center [424, 373] width 80 height 31
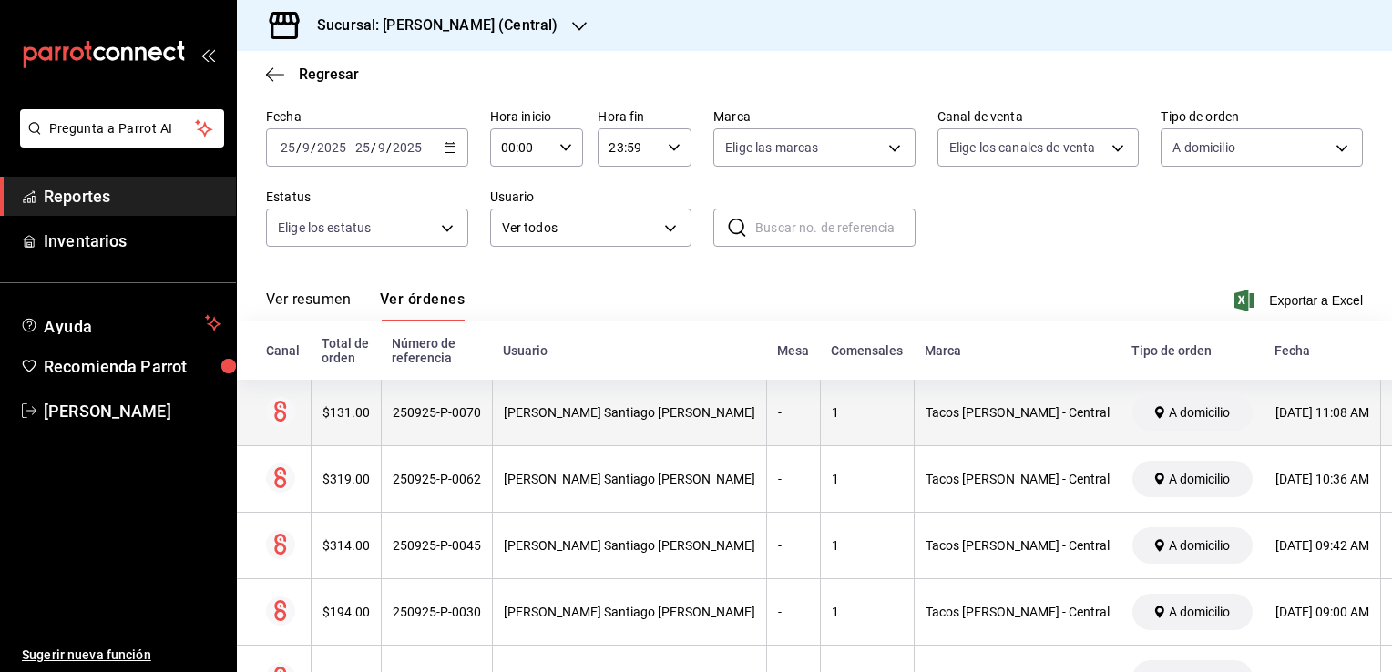
scroll to position [158, 0]
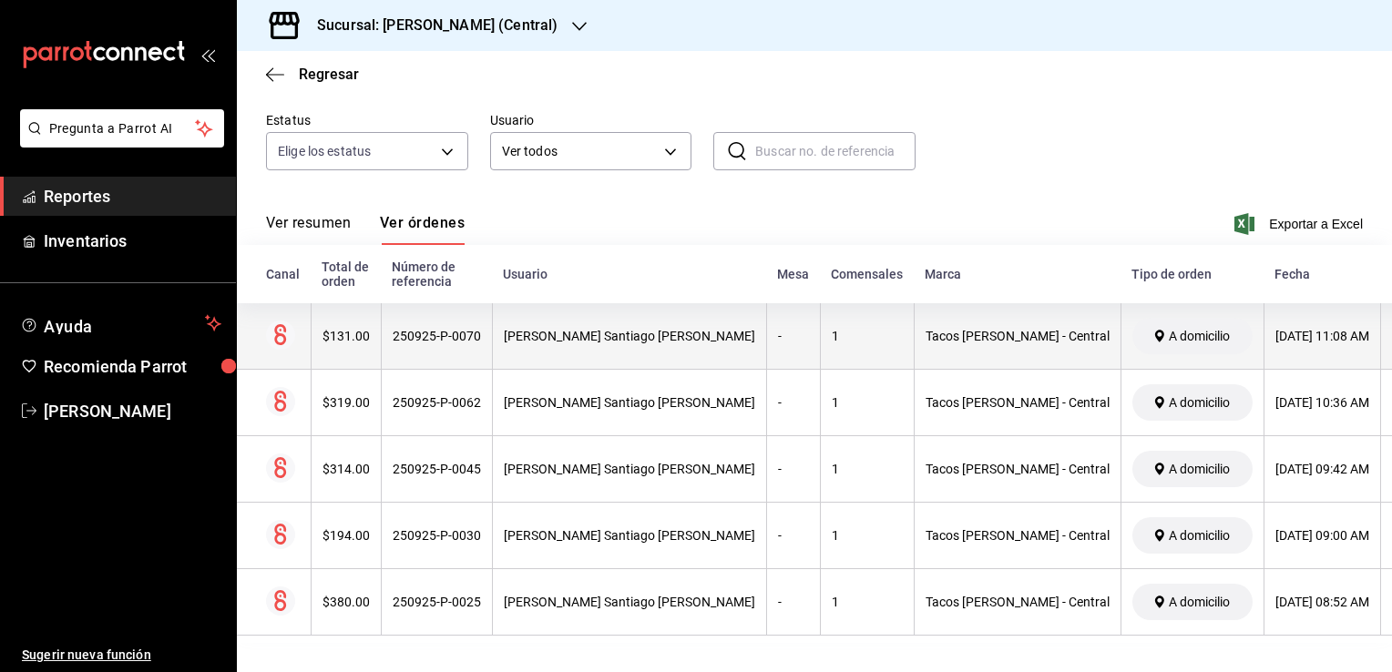
click at [944, 332] on th "Tacos [PERSON_NAME] - Central" at bounding box center [1017, 336] width 207 height 66
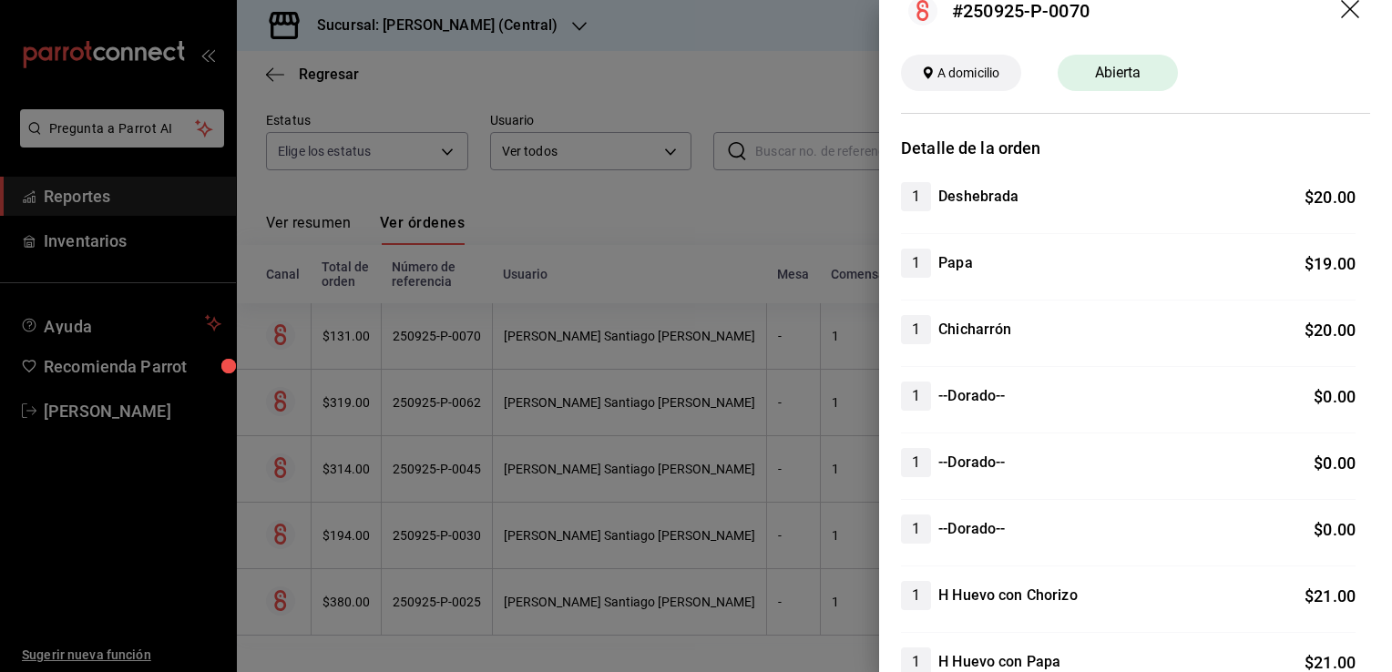
scroll to position [0, 0]
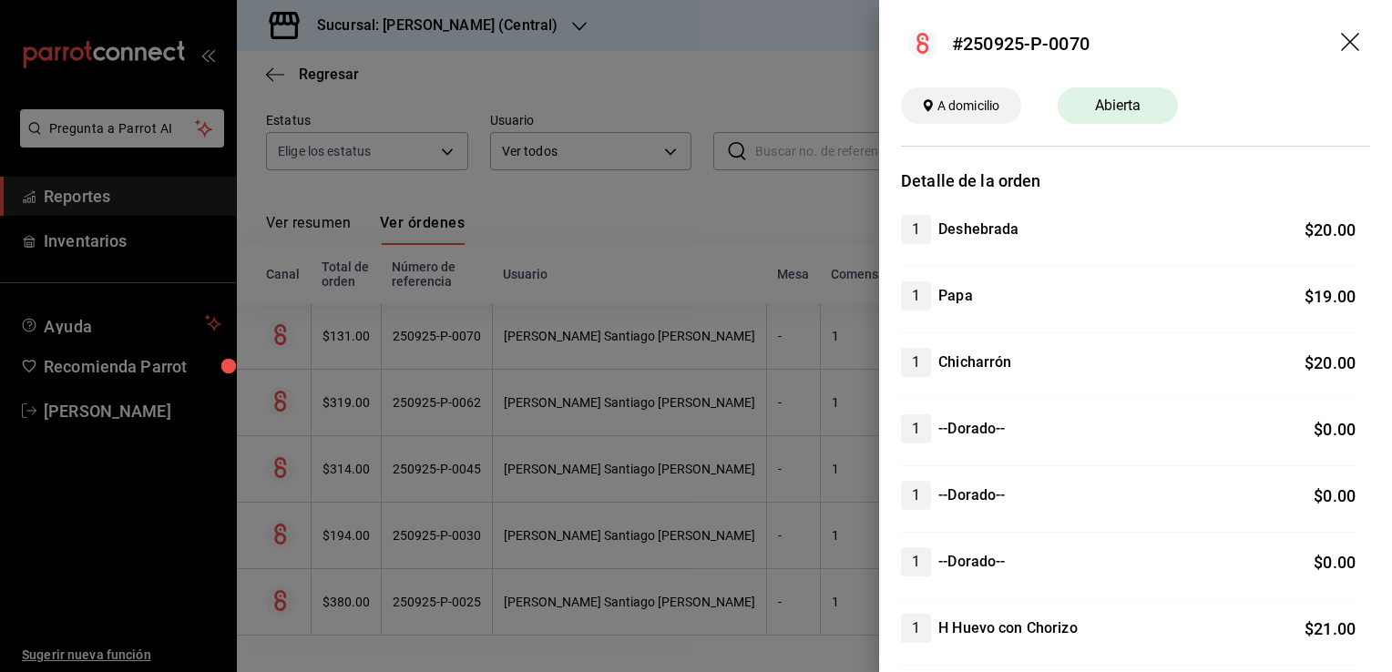
click at [967, 111] on span "A domicilio" at bounding box center [968, 106] width 77 height 19
click at [1325, 38] on header "#250925-P-0070" at bounding box center [1135, 43] width 513 height 87
click at [1345, 37] on icon "drag" at bounding box center [1352, 44] width 22 height 22
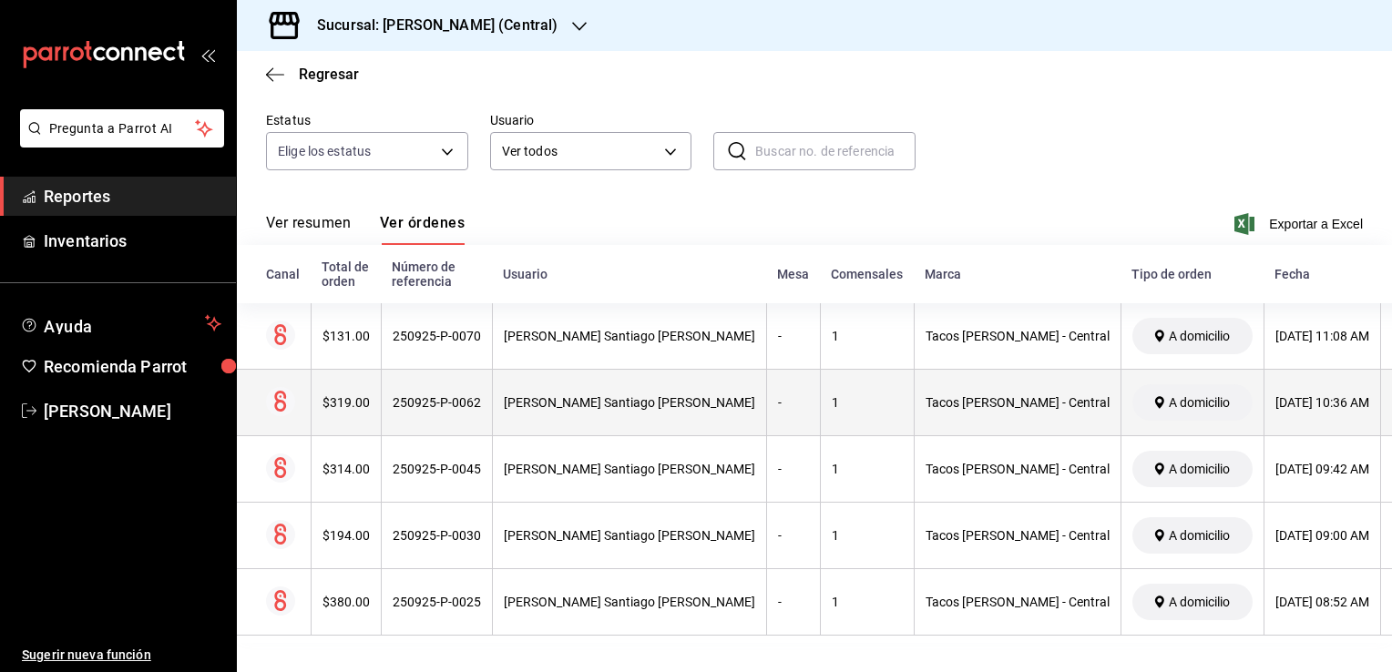
click at [1132, 398] on div "A domicilio" at bounding box center [1192, 402] width 120 height 36
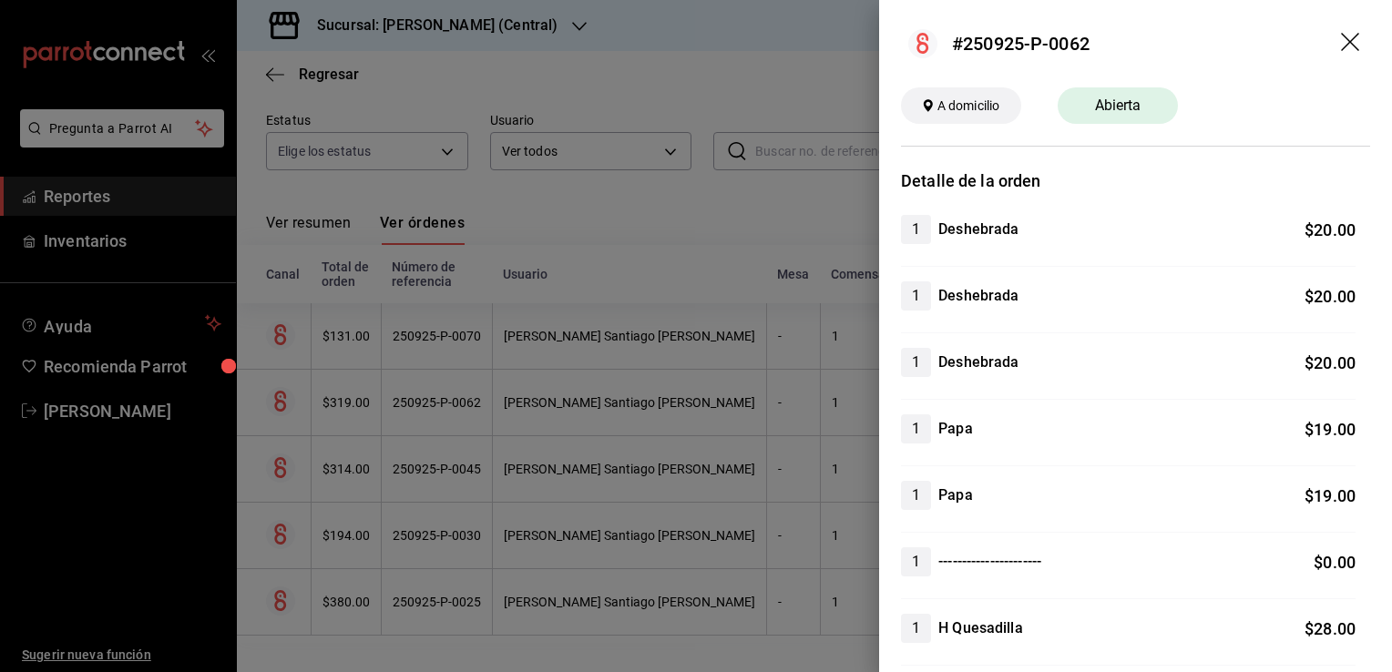
click at [940, 107] on span "A domicilio" at bounding box center [968, 106] width 77 height 19
click at [1341, 43] on icon "drag" at bounding box center [1350, 42] width 18 height 18
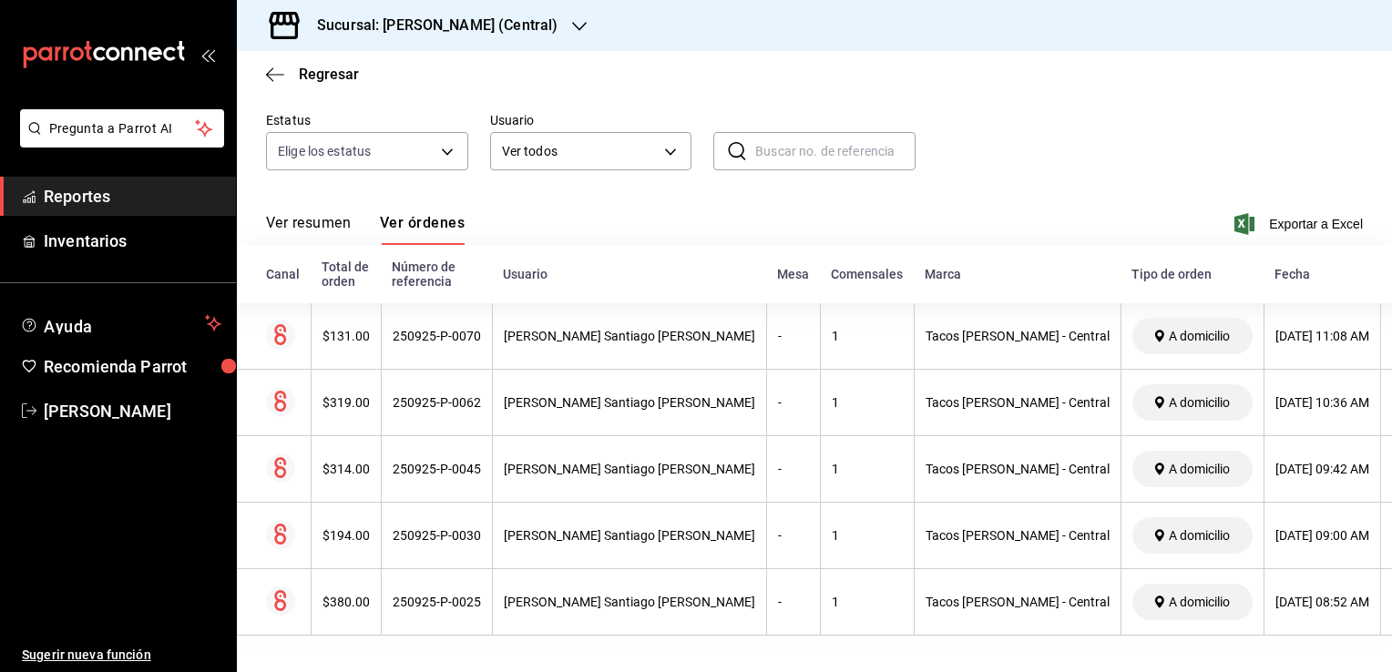
click at [947, 210] on div "Ver resumen Ver órdenes Exportar a Excel" at bounding box center [814, 218] width 1097 height 53
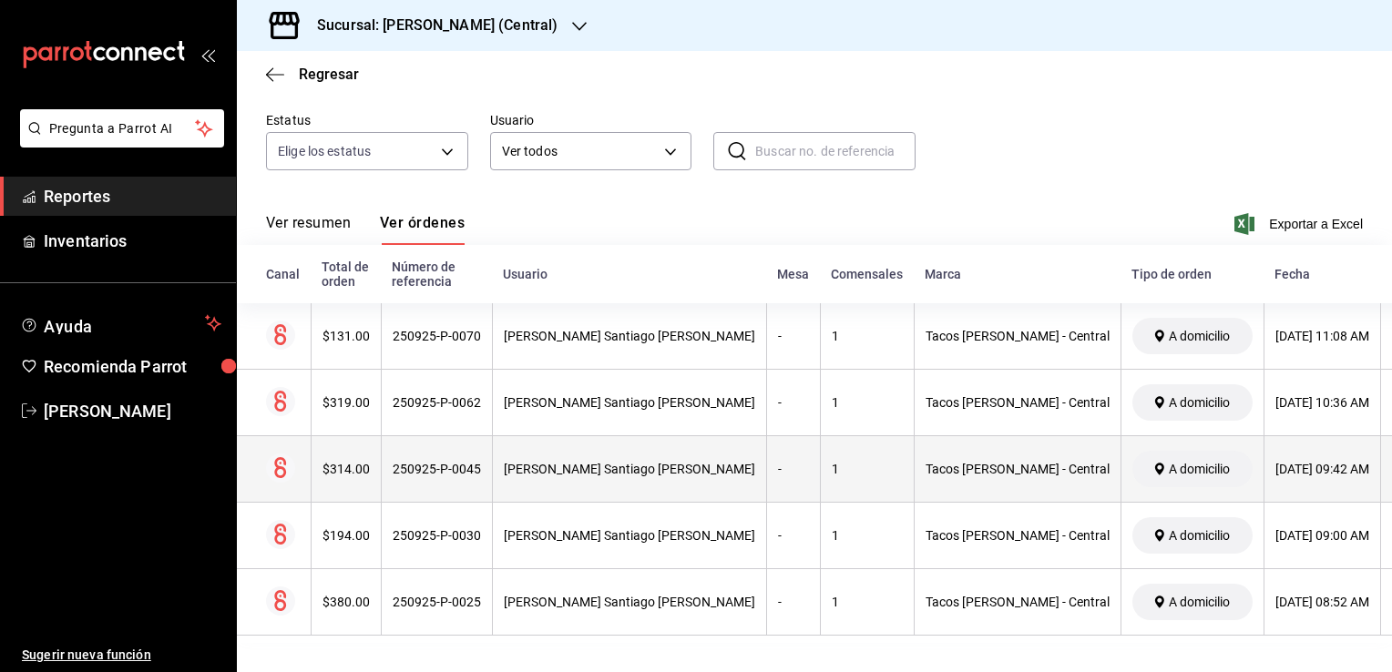
click at [1161, 462] on span "A domicilio" at bounding box center [1199, 469] width 76 height 15
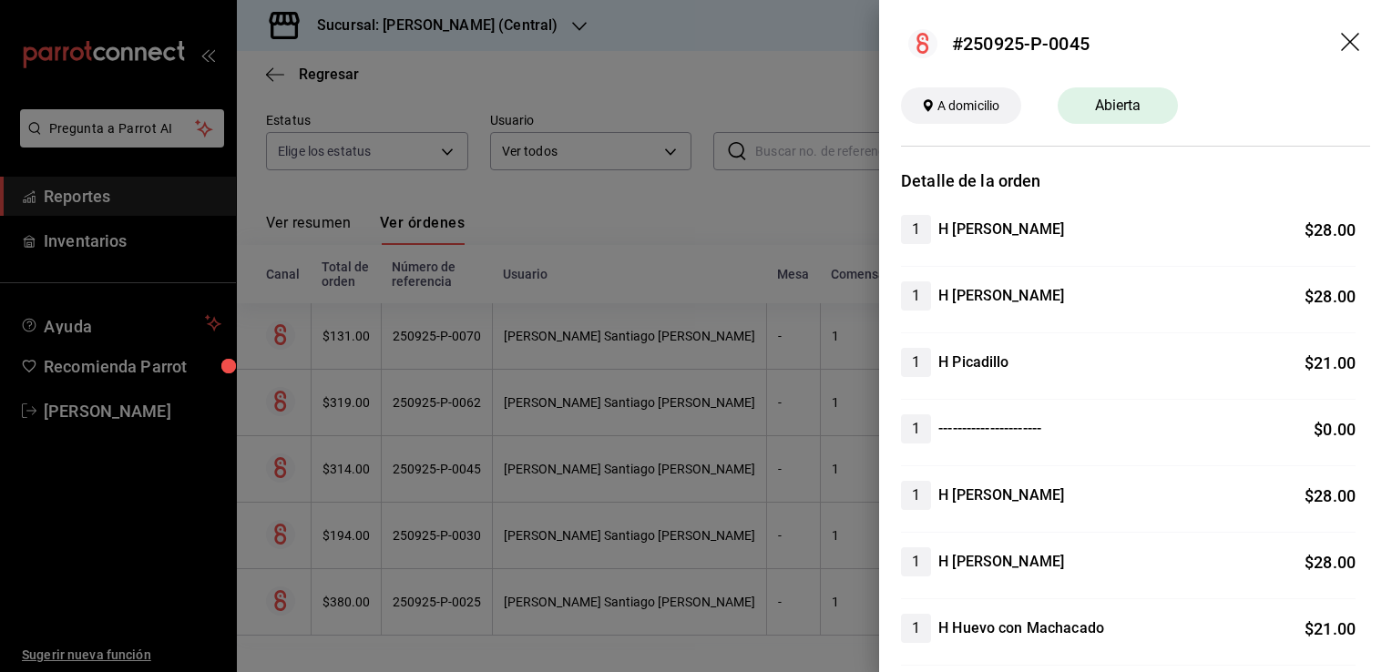
click at [733, 237] on div at bounding box center [696, 336] width 1392 height 672
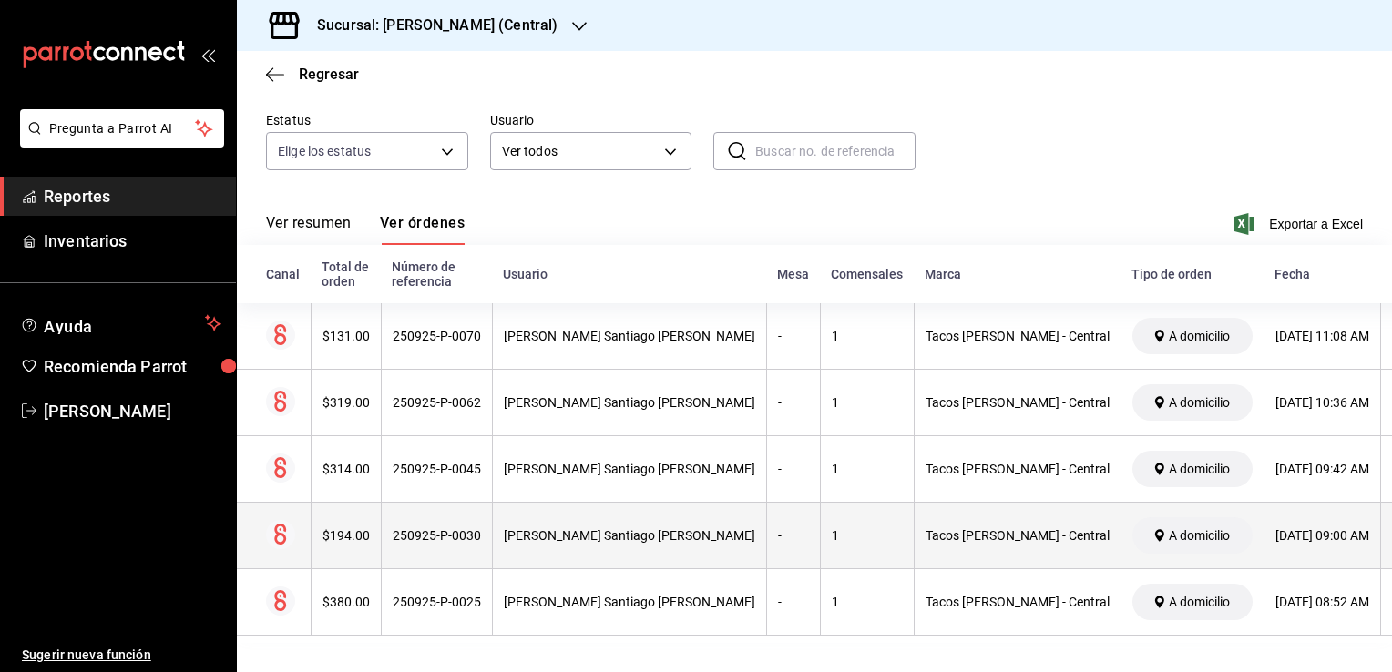
click at [1161, 528] on span "A domicilio" at bounding box center [1199, 535] width 76 height 15
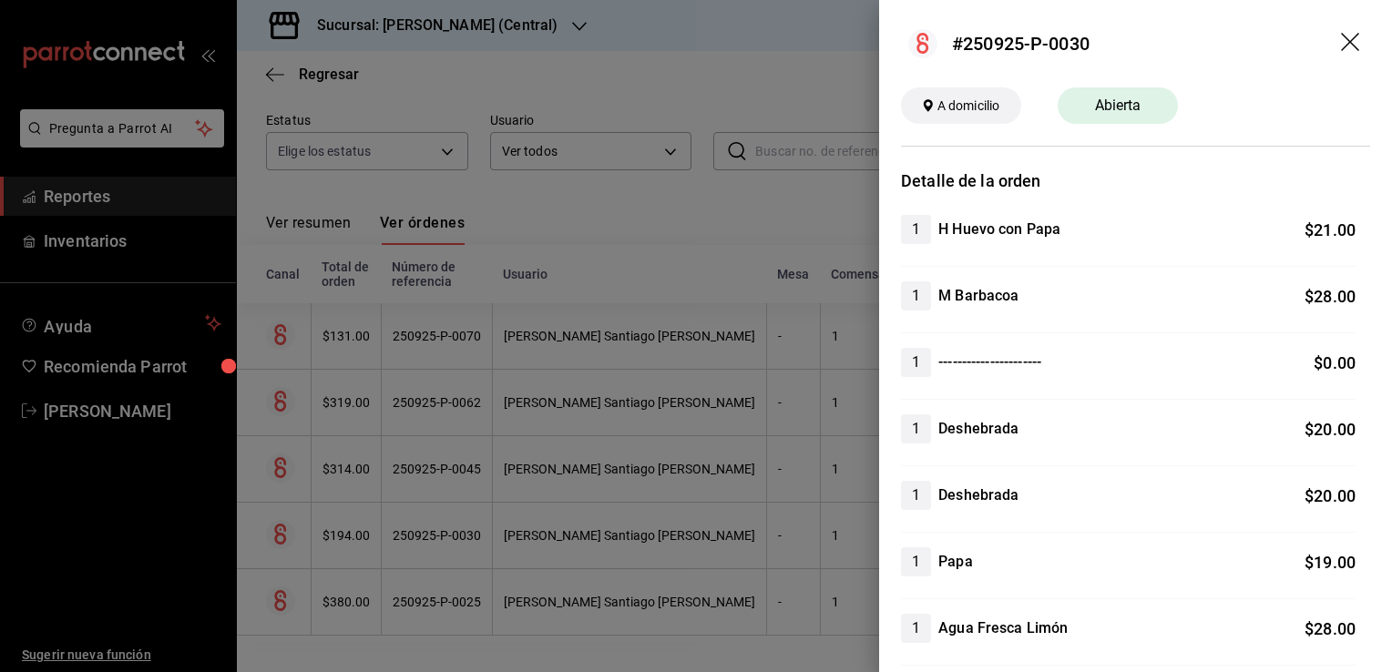
click at [726, 217] on div at bounding box center [696, 336] width 1392 height 672
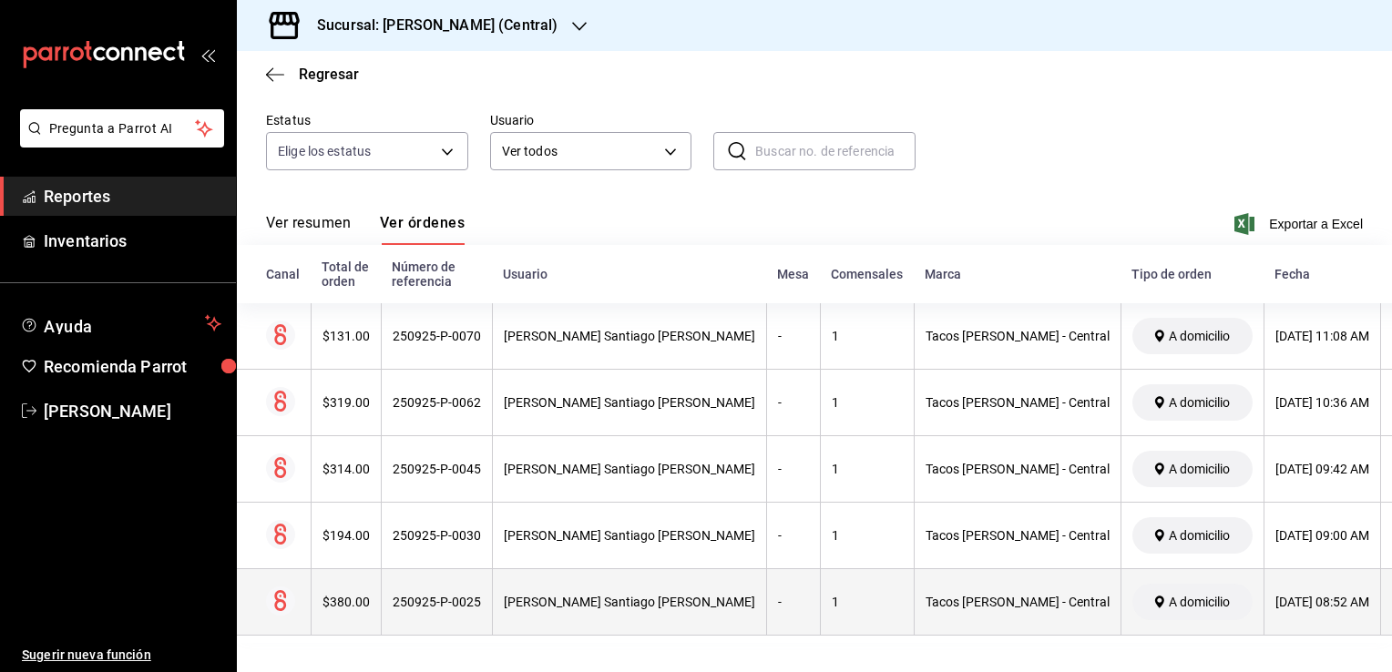
click at [1132, 599] on div "A domicilio" at bounding box center [1192, 602] width 120 height 36
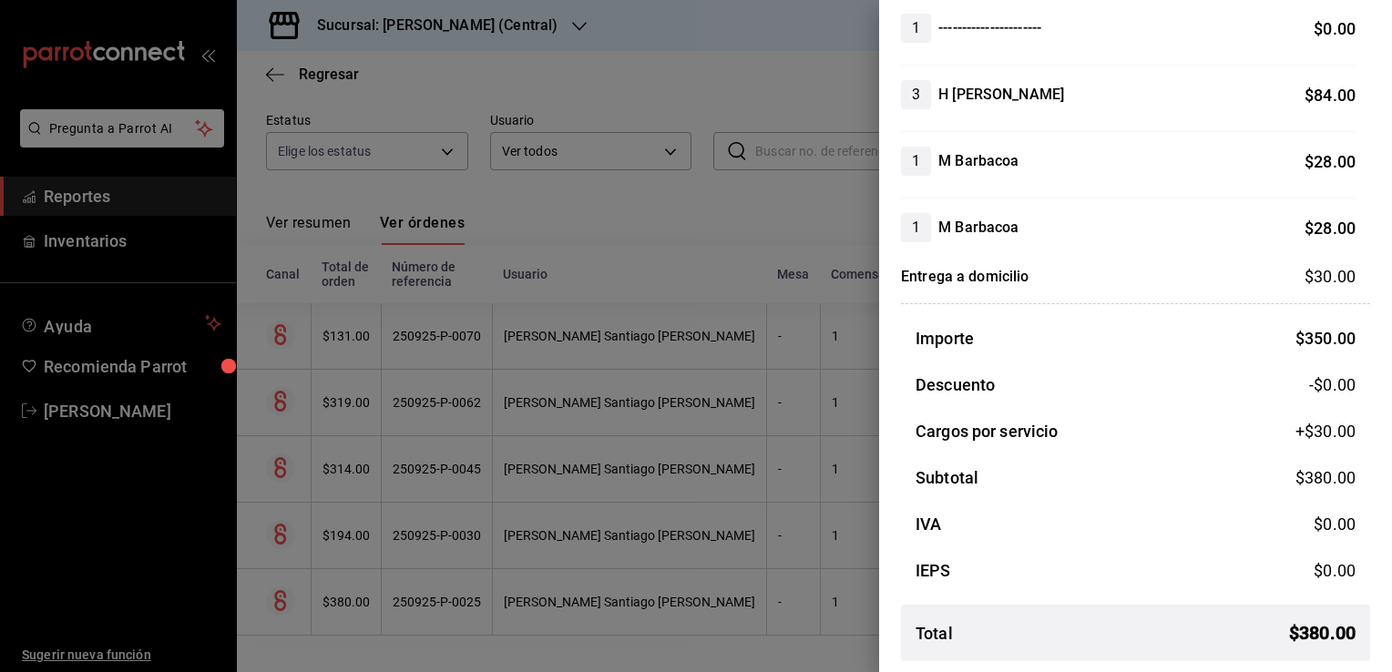
scroll to position [601, 0]
click at [712, 239] on div at bounding box center [696, 336] width 1392 height 672
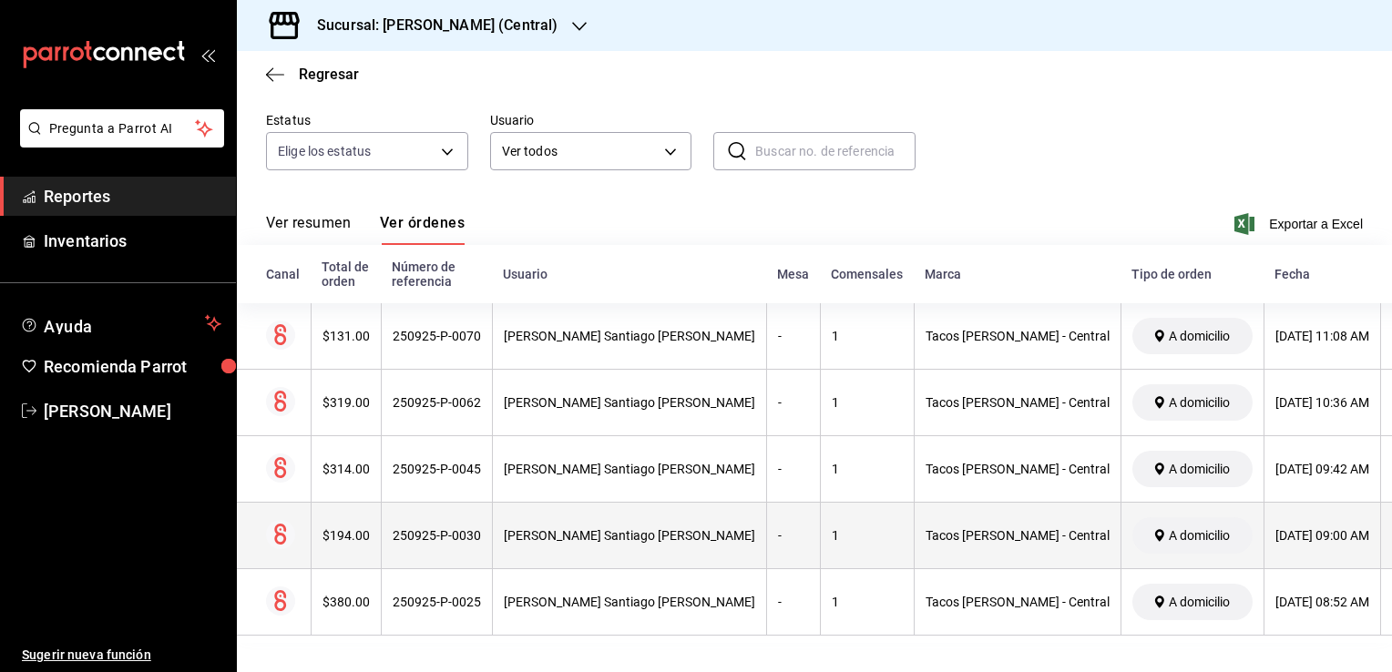
click at [1161, 528] on span "A domicilio" at bounding box center [1199, 535] width 76 height 15
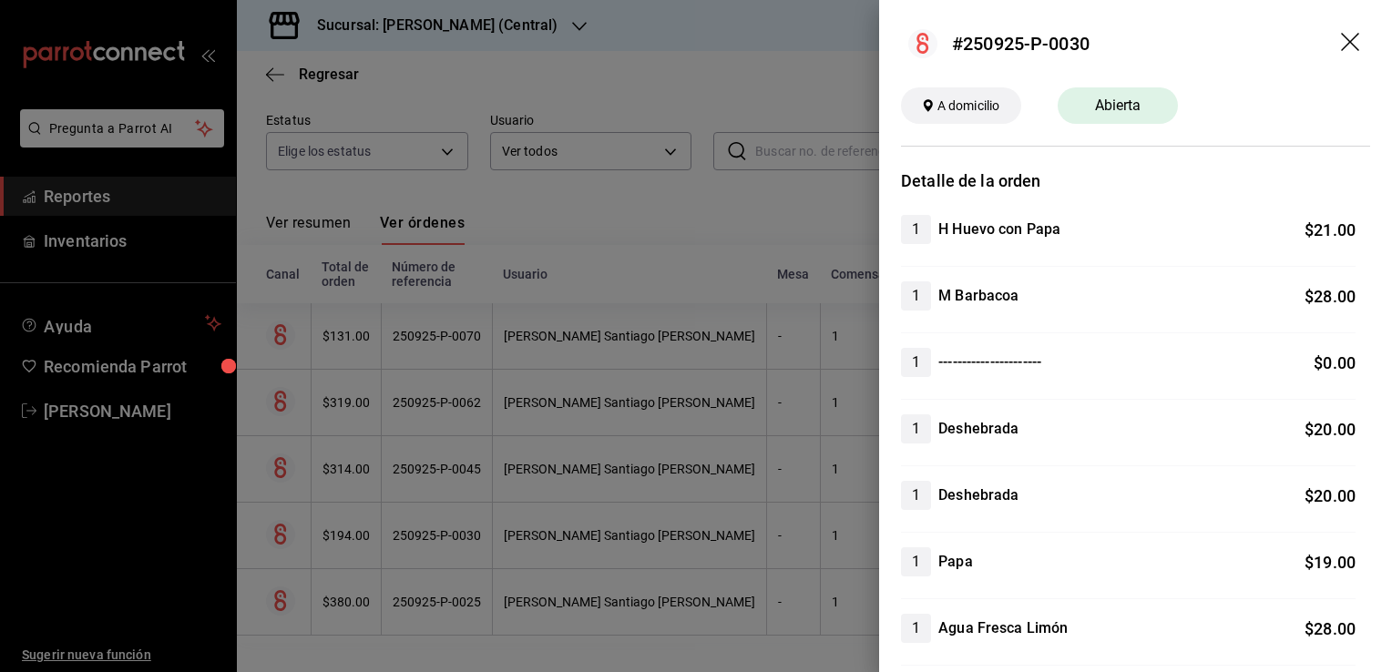
click at [956, 104] on span "A domicilio" at bounding box center [968, 106] width 77 height 19
click at [729, 211] on div at bounding box center [696, 336] width 1392 height 672
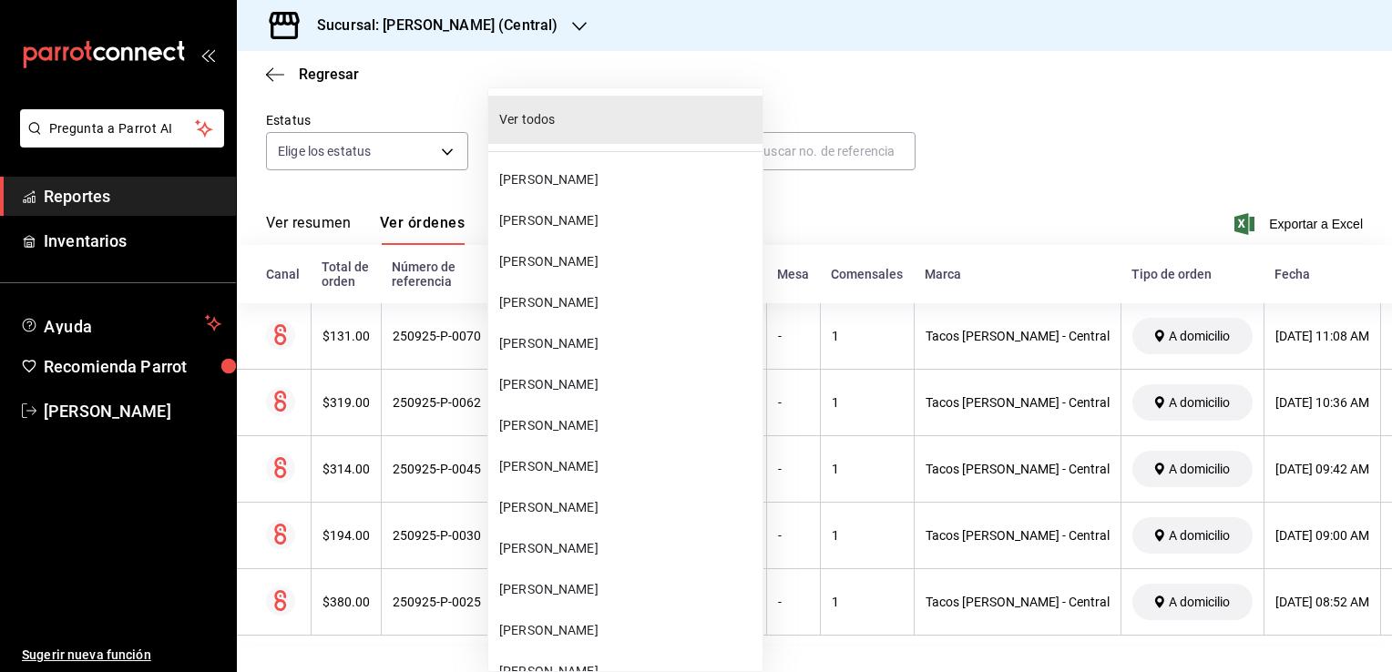
click at [656, 128] on body "Pregunta a Parrot AI Reportes Inventarios Ayuda Recomienda Parrot [PERSON_NAME]…" at bounding box center [696, 336] width 1392 height 672
click at [448, 67] on div at bounding box center [696, 336] width 1392 height 672
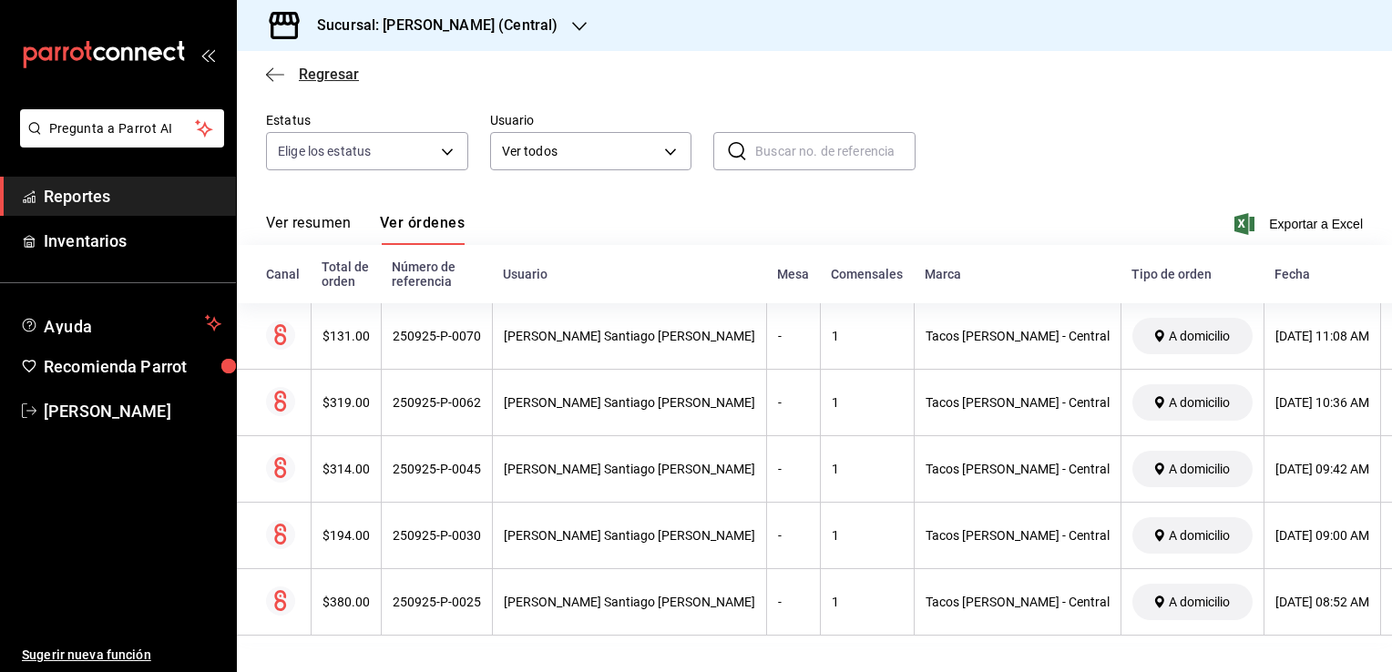
click at [279, 71] on icon "button" at bounding box center [275, 74] width 18 height 16
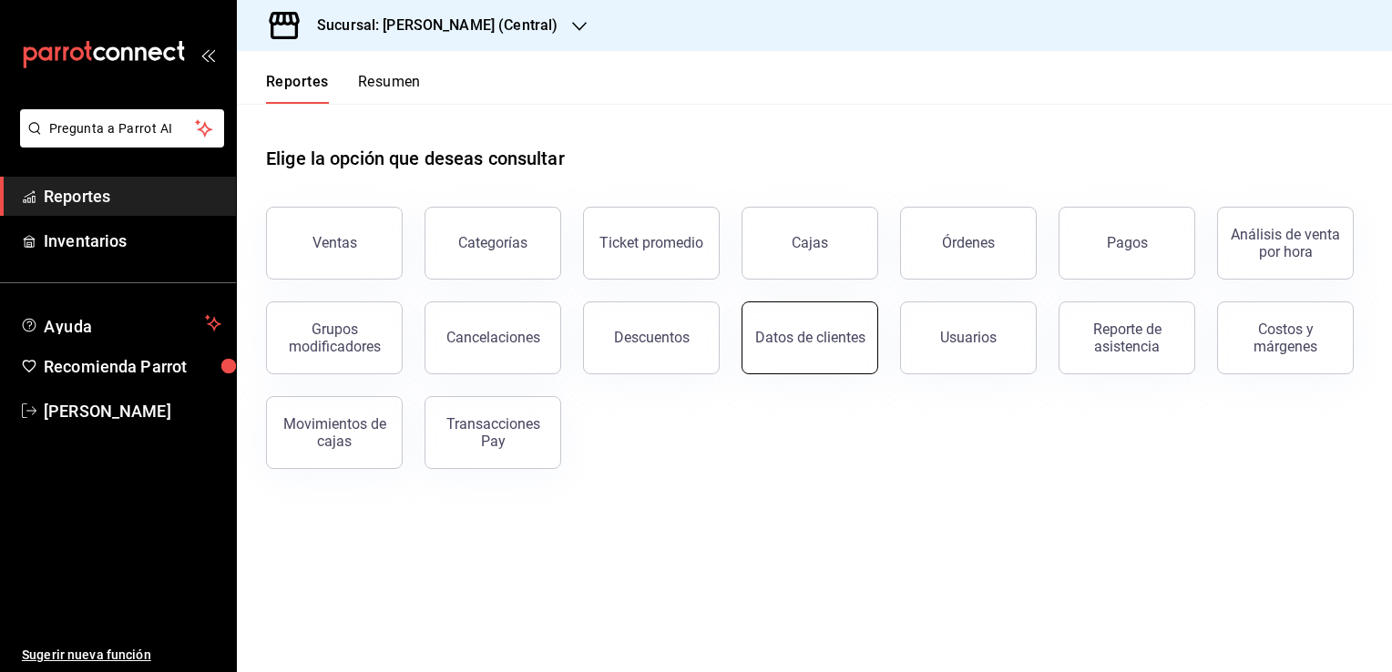
click at [833, 349] on button "Datos de clientes" at bounding box center [809, 338] width 137 height 73
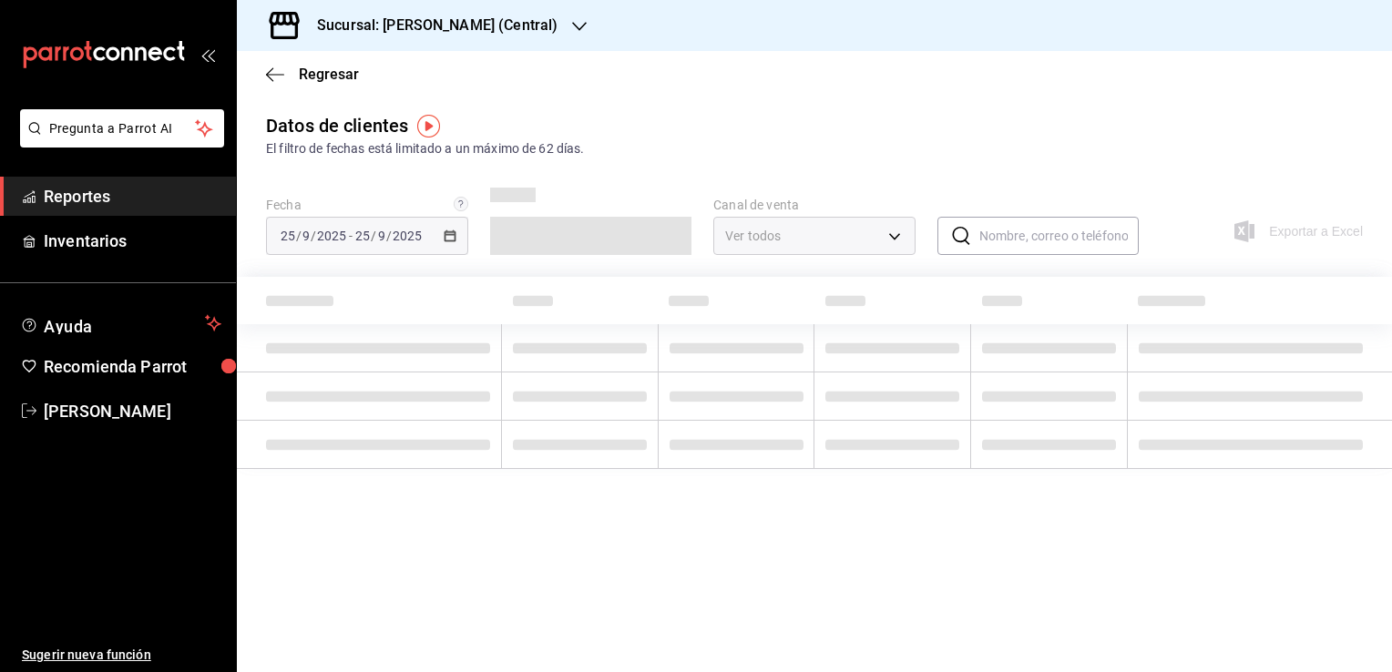
type input "PARROT,DIDI_FOOD,ONLINE"
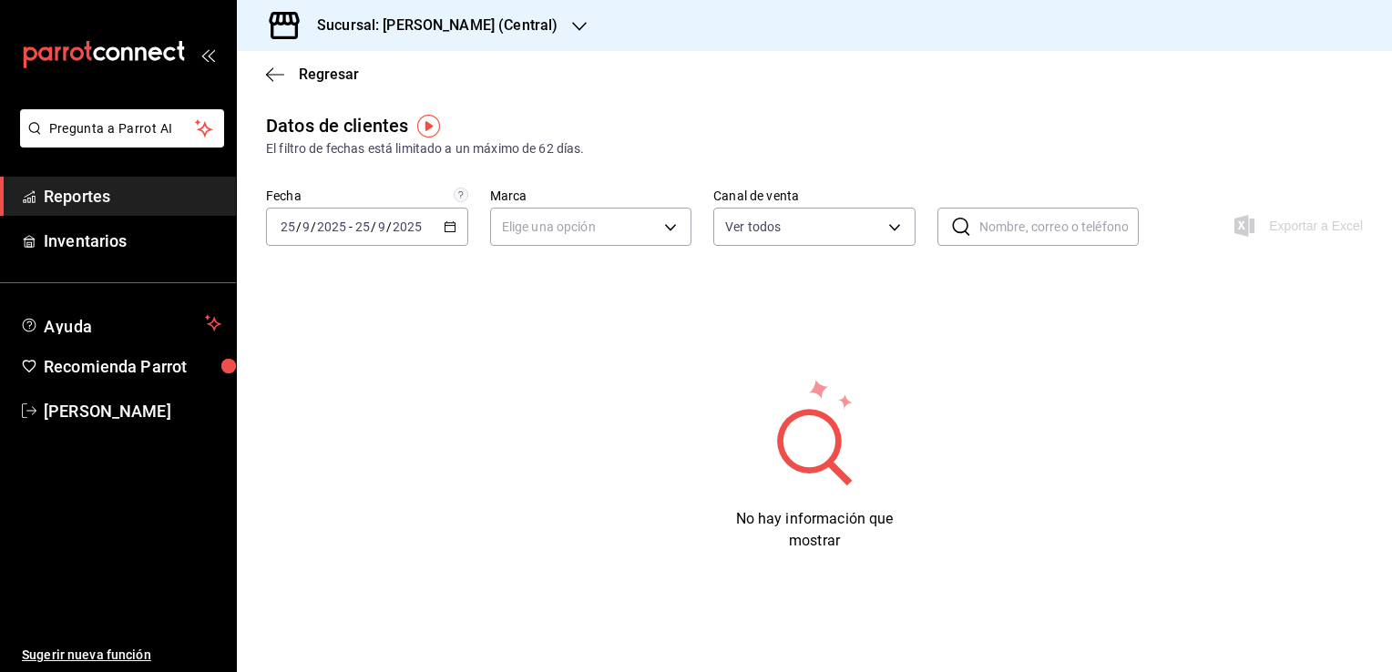
click at [449, 226] on icon "button" at bounding box center [450, 226] width 13 height 13
click at [355, 454] on span "Rango de fechas" at bounding box center [351, 445] width 141 height 19
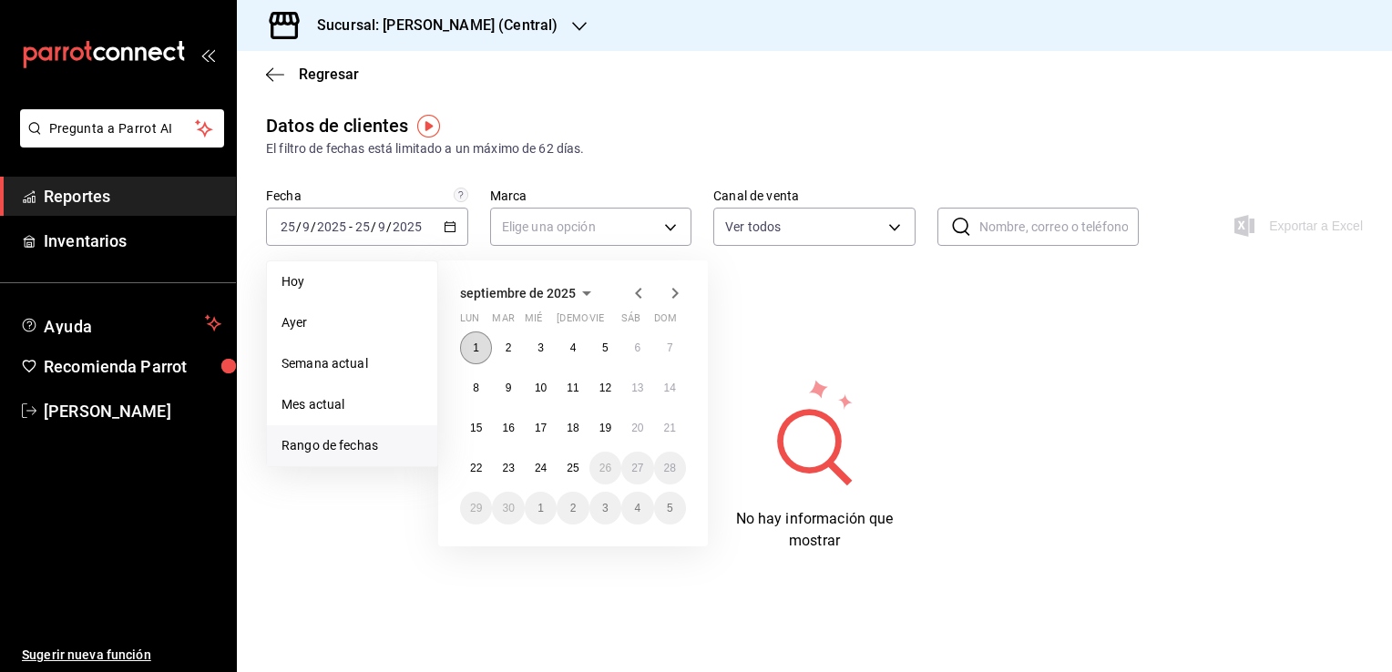
click at [481, 342] on button "1" at bounding box center [476, 348] width 32 height 33
click at [569, 457] on button "25" at bounding box center [573, 468] width 32 height 33
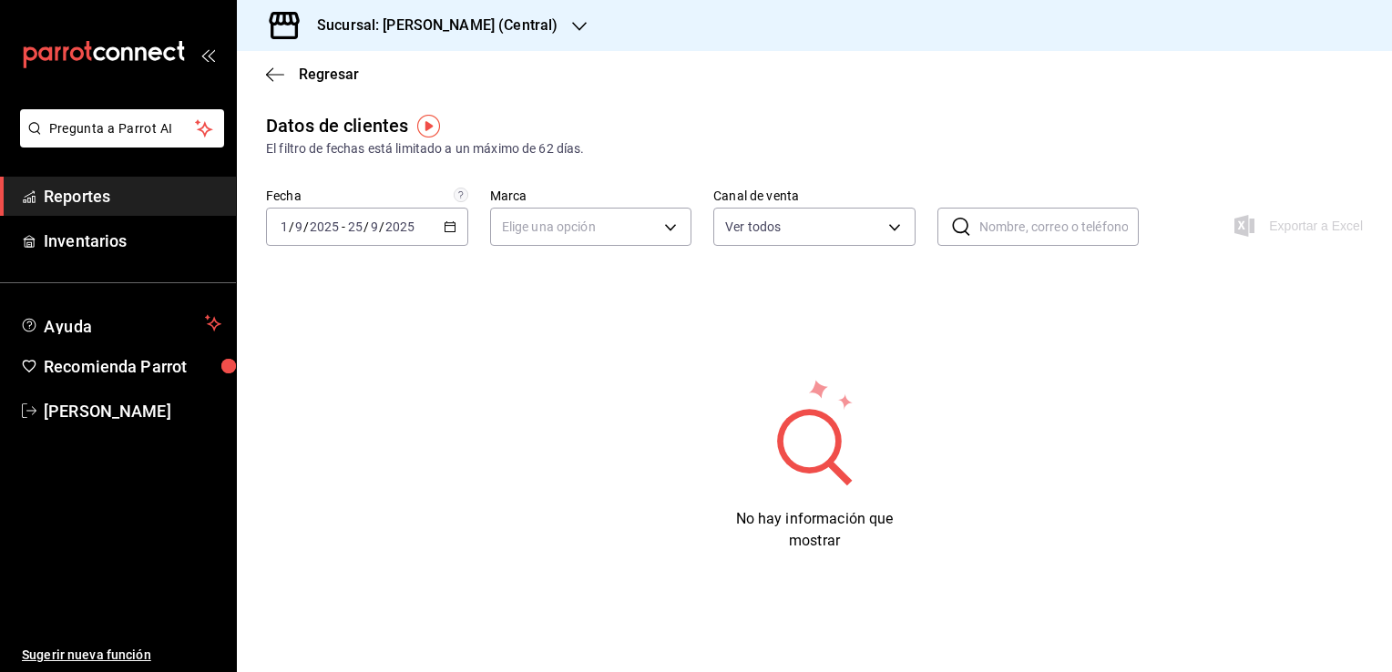
click at [1013, 368] on div "Datos de clientes El filtro de fechas está limitado a un máximo de 62 días. Fec…" at bounding box center [814, 332] width 1155 height 440
click at [605, 209] on body "Pregunta a Parrot AI Reportes Inventarios Ayuda Recomienda Parrot [PERSON_NAME]…" at bounding box center [696, 336] width 1392 height 672
click at [598, 320] on li "Tacos [PERSON_NAME] - Central" at bounding box center [599, 314] width 217 height 30
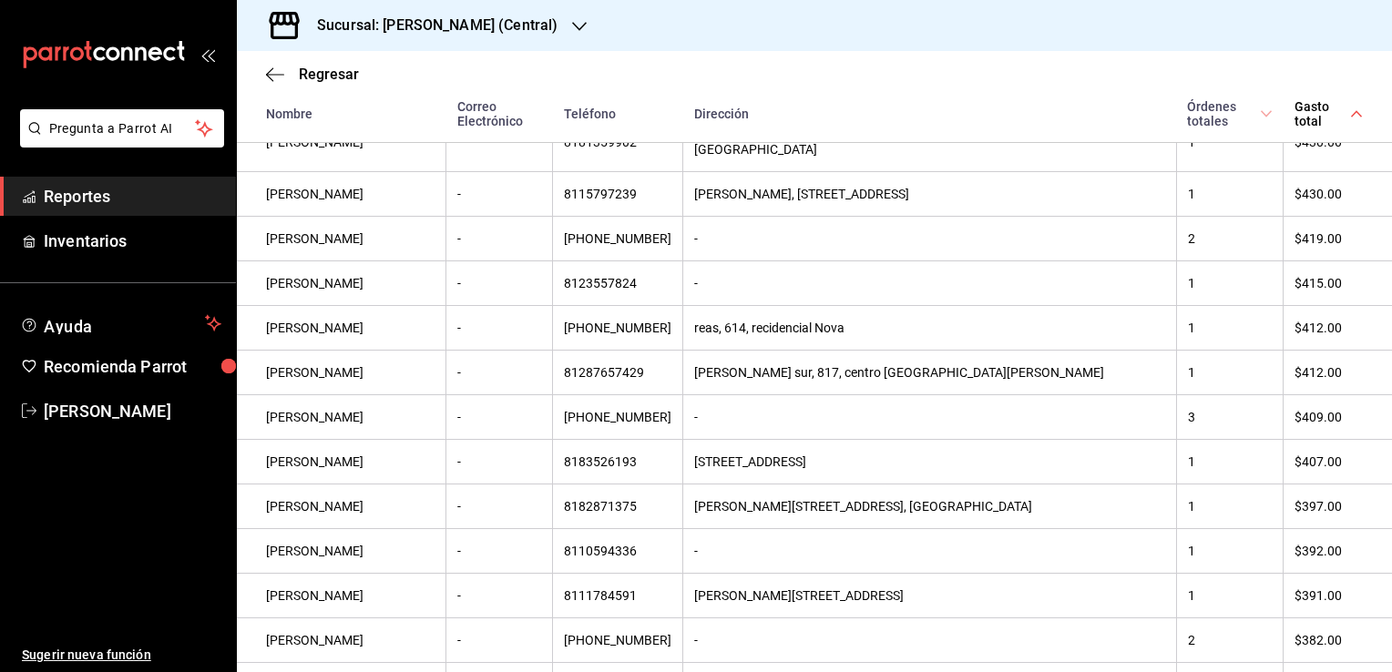
scroll to position [1669, 0]
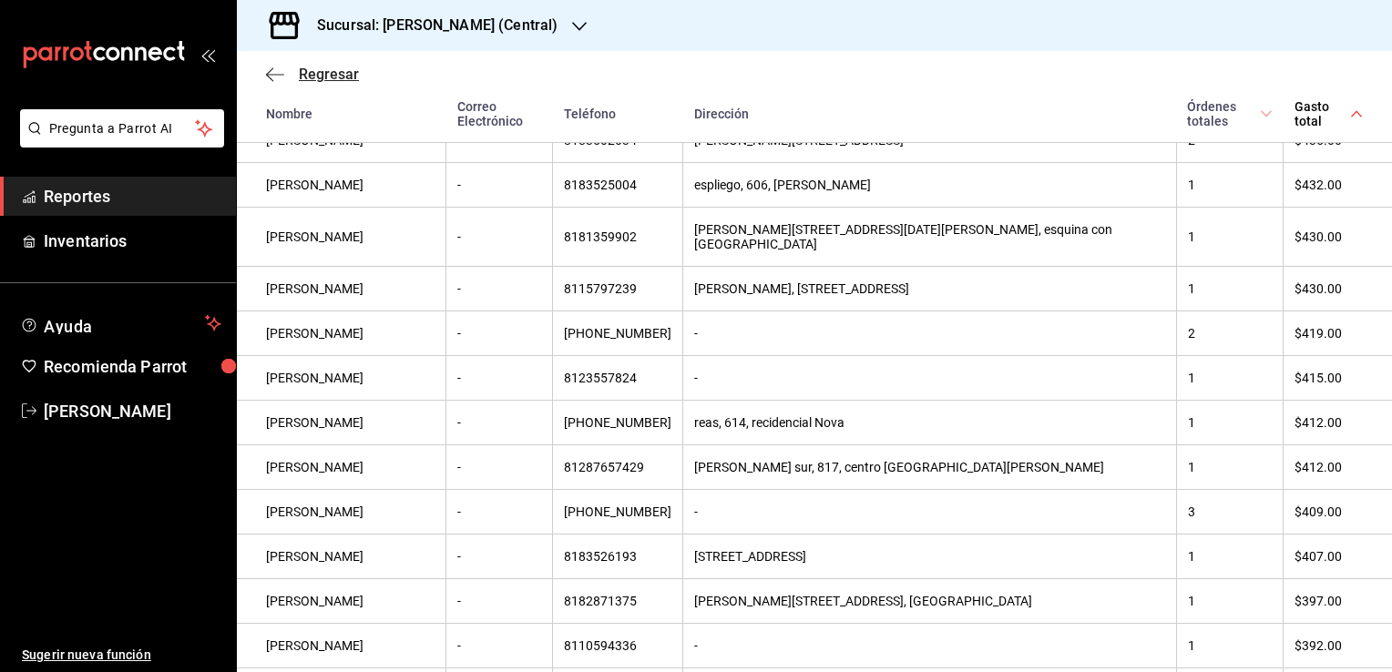
click at [270, 78] on icon "button" at bounding box center [275, 74] width 18 height 16
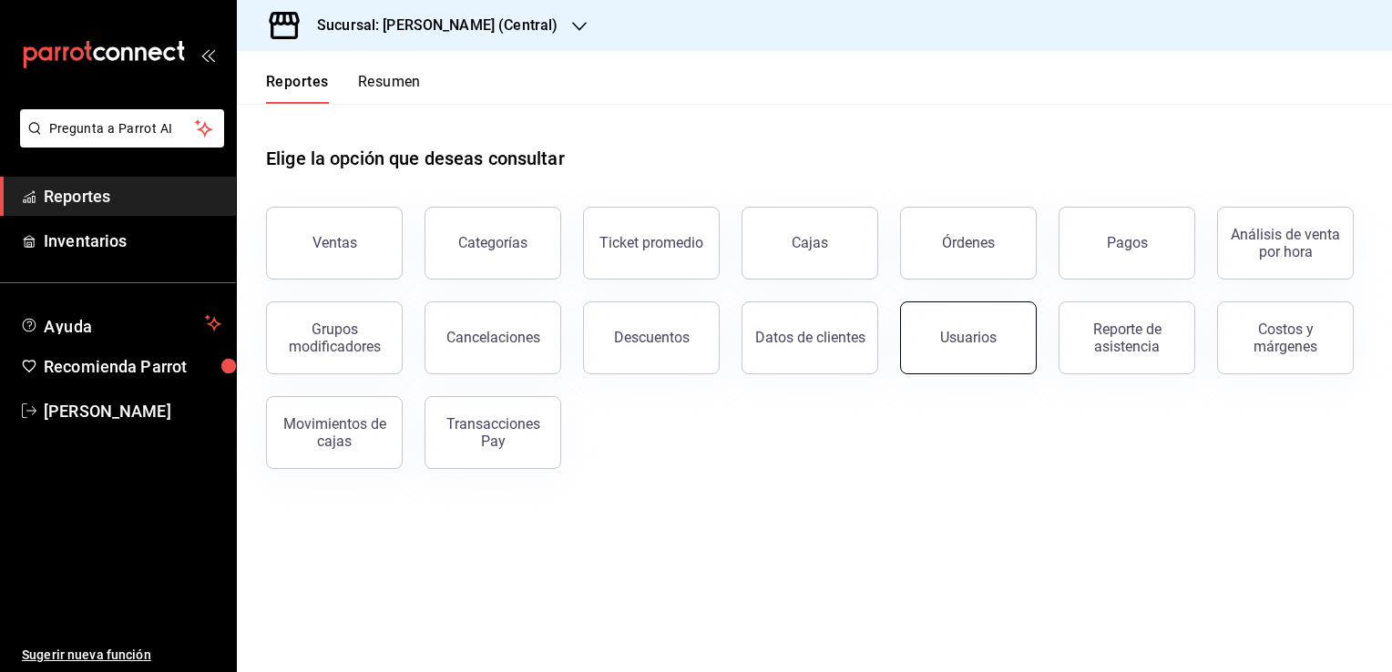
click at [924, 342] on button "Usuarios" at bounding box center [968, 338] width 137 height 73
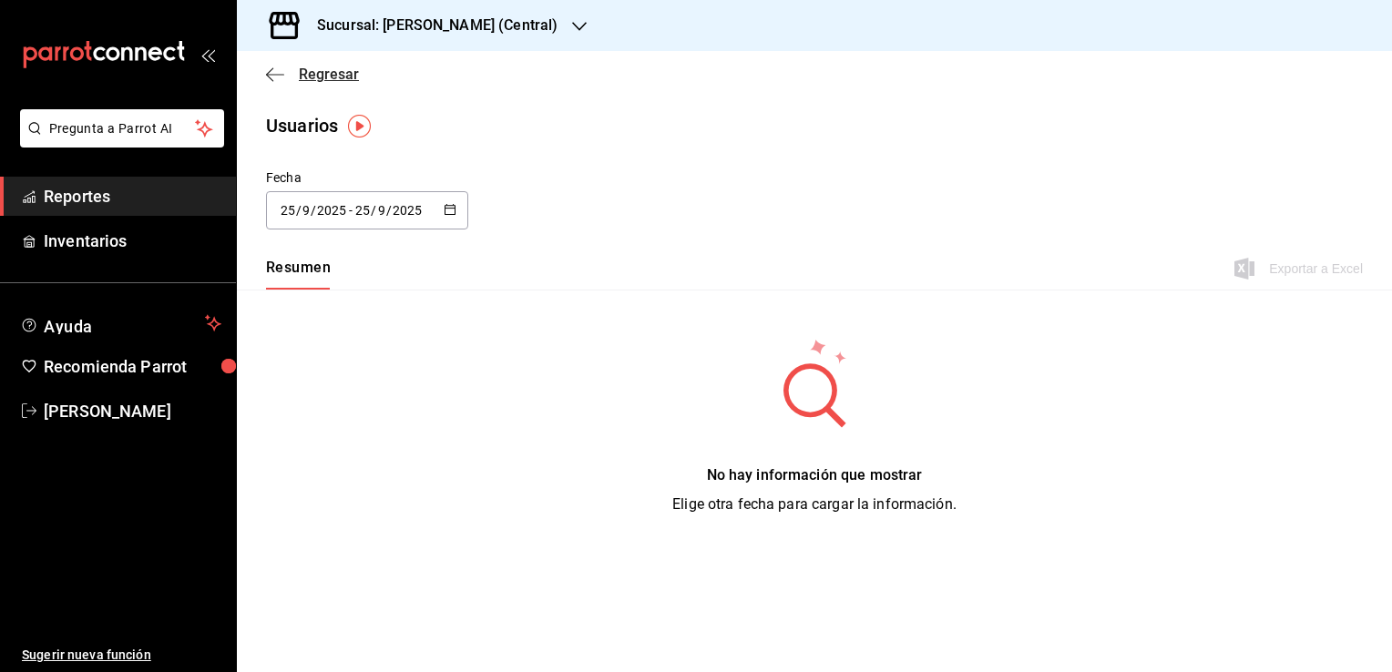
click at [277, 81] on icon "button" at bounding box center [275, 74] width 18 height 16
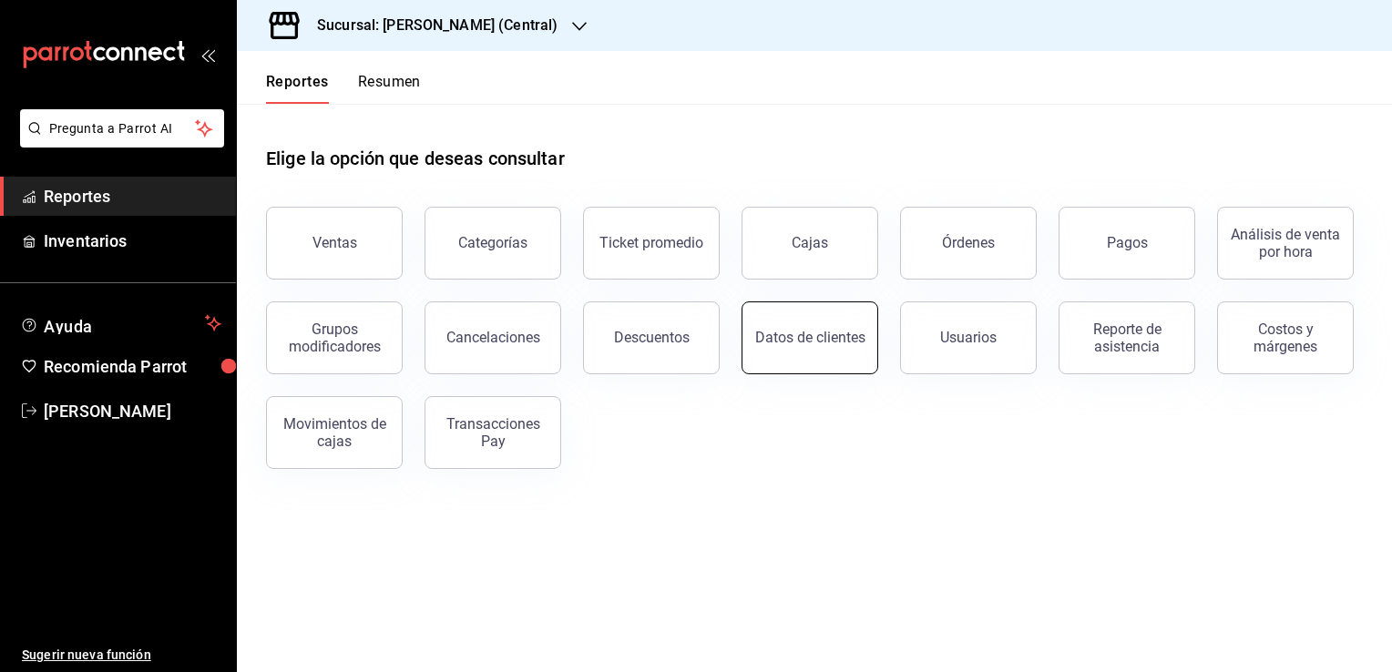
click at [806, 350] on button "Datos de clientes" at bounding box center [809, 338] width 137 height 73
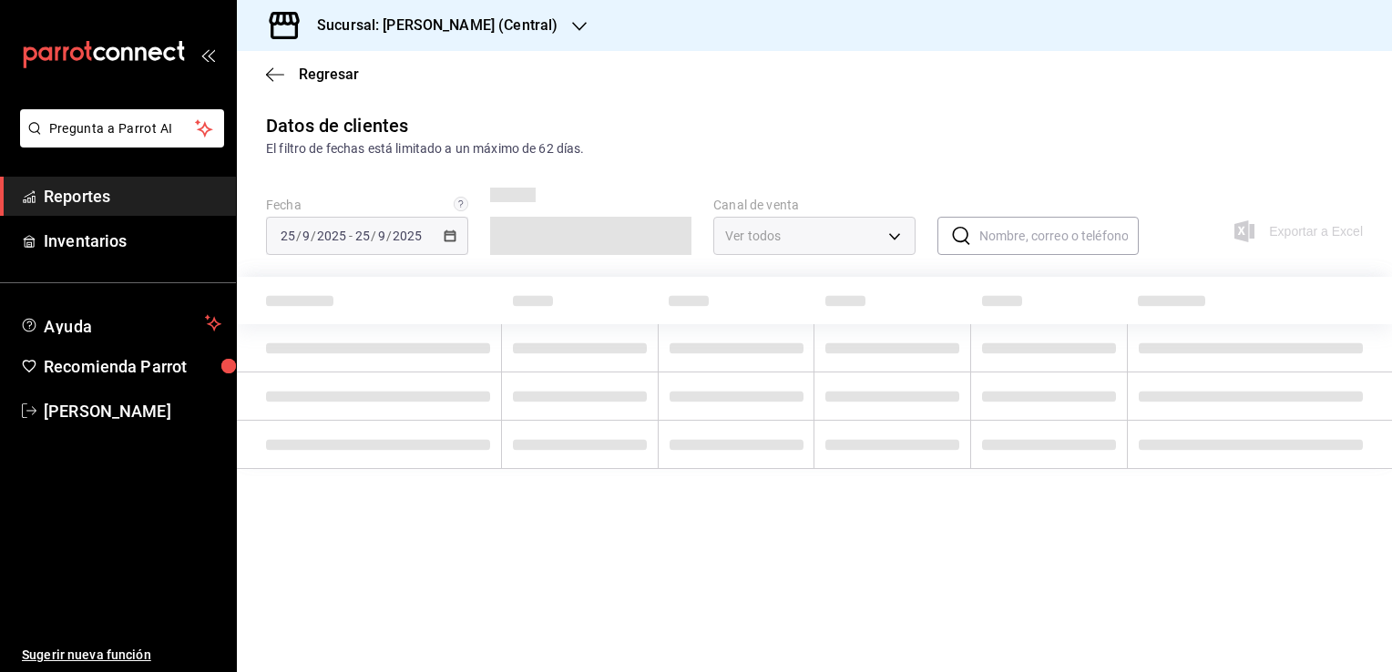
type input "PARROT,DIDI_FOOD,ONLINE"
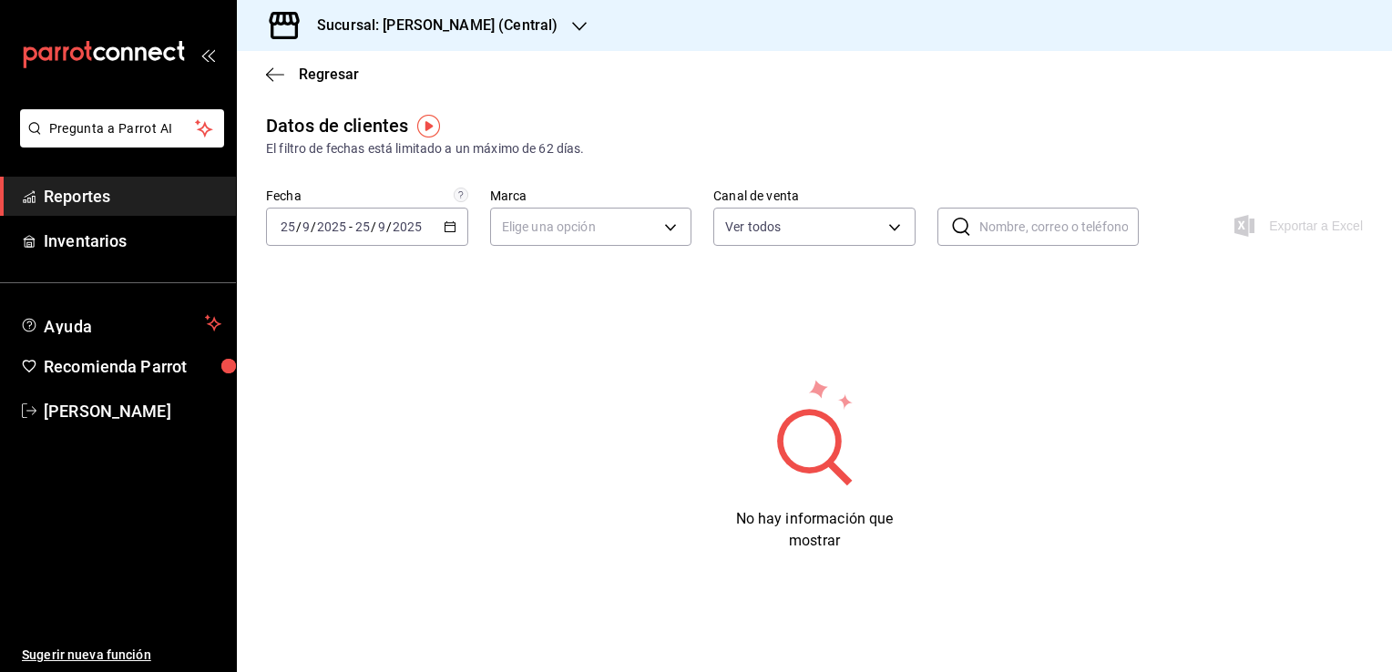
click at [995, 232] on input "text" at bounding box center [1059, 227] width 160 height 36
type input "[PERSON_NAME]"
click at [448, 230] on icon "button" at bounding box center [450, 226] width 13 height 13
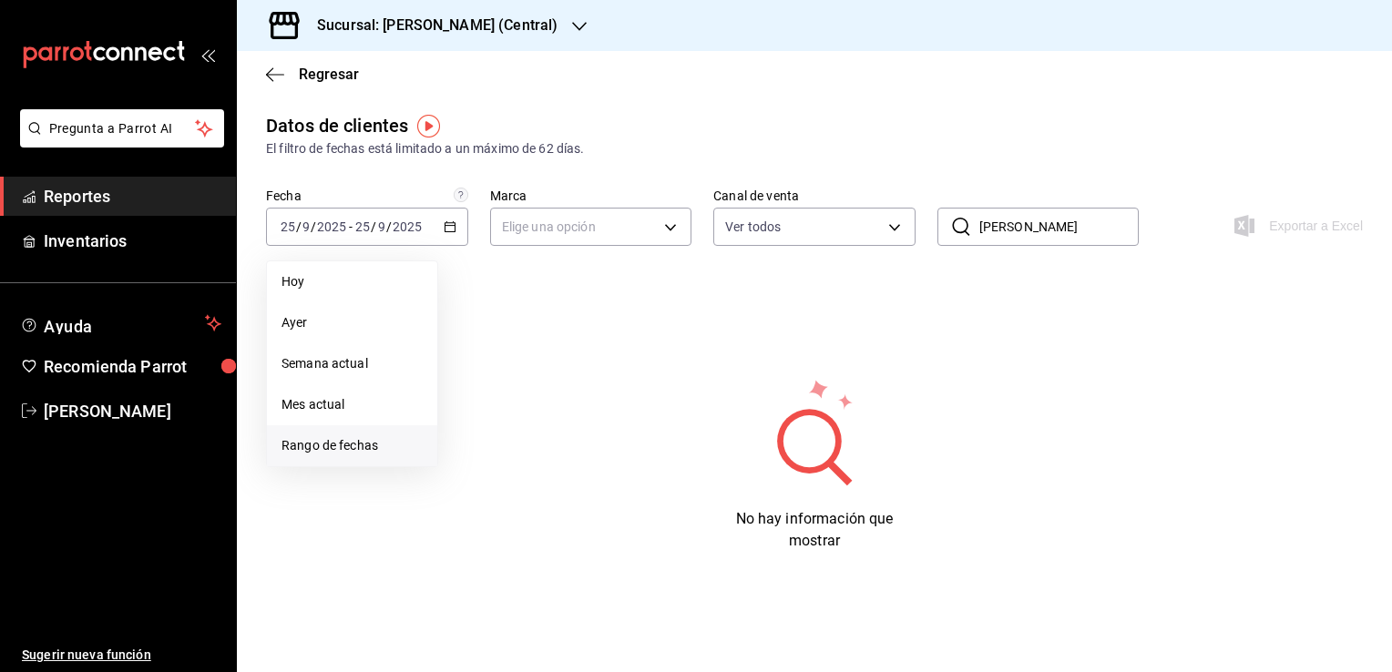
click at [332, 439] on span "Rango de fechas" at bounding box center [351, 445] width 141 height 19
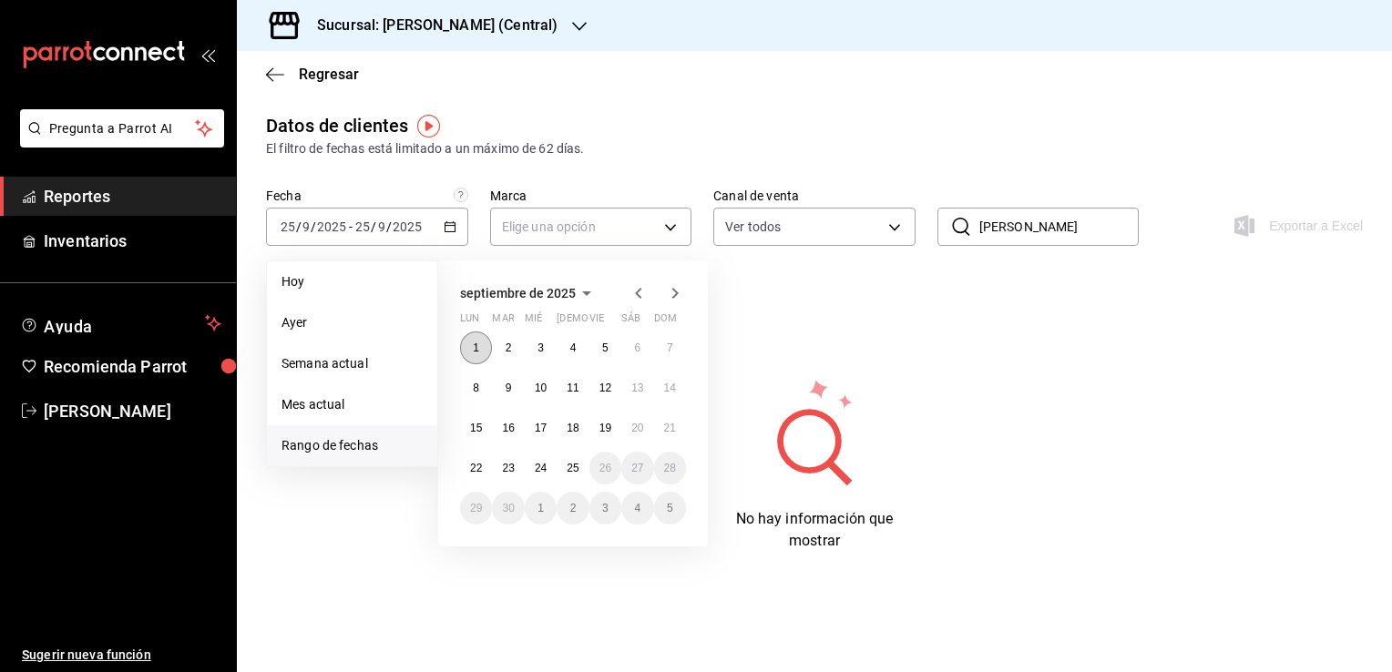
click at [488, 339] on button "1" at bounding box center [476, 348] width 32 height 33
click at [564, 465] on button "25" at bounding box center [573, 468] width 32 height 33
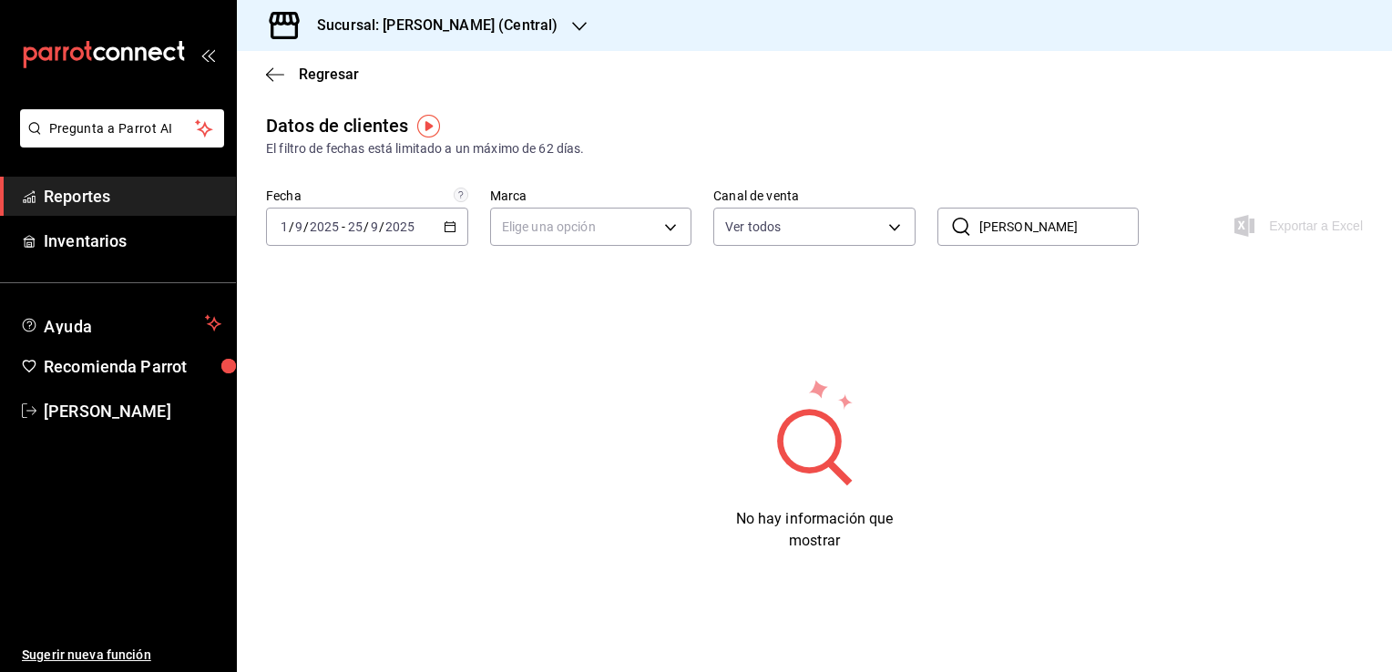
click at [955, 230] on icon at bounding box center [961, 227] width 22 height 22
drag, startPoint x: 1059, startPoint y: 230, endPoint x: 963, endPoint y: 235, distance: 96.7
click at [964, 234] on div "​ [PERSON_NAME] ​" at bounding box center [1038, 227] width 202 height 38
click at [447, 226] on icon "button" at bounding box center [450, 226] width 13 height 13
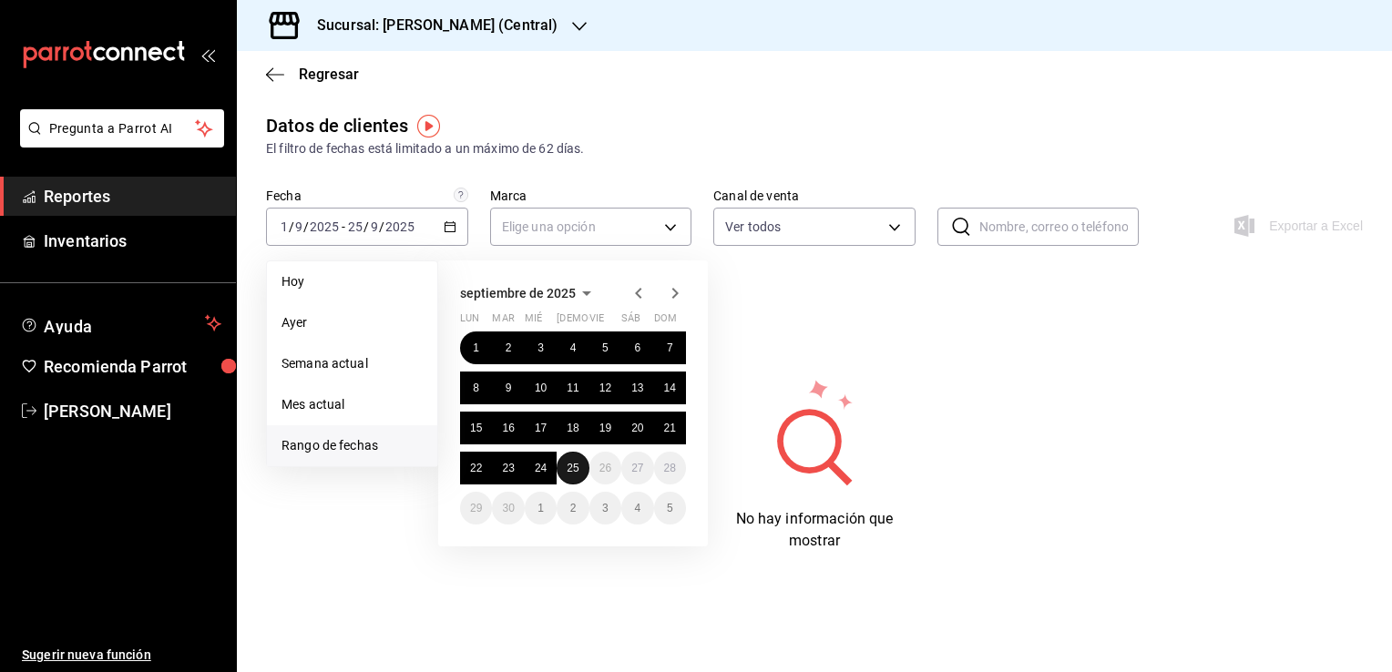
click at [576, 467] on abbr "25" at bounding box center [573, 468] width 12 height 13
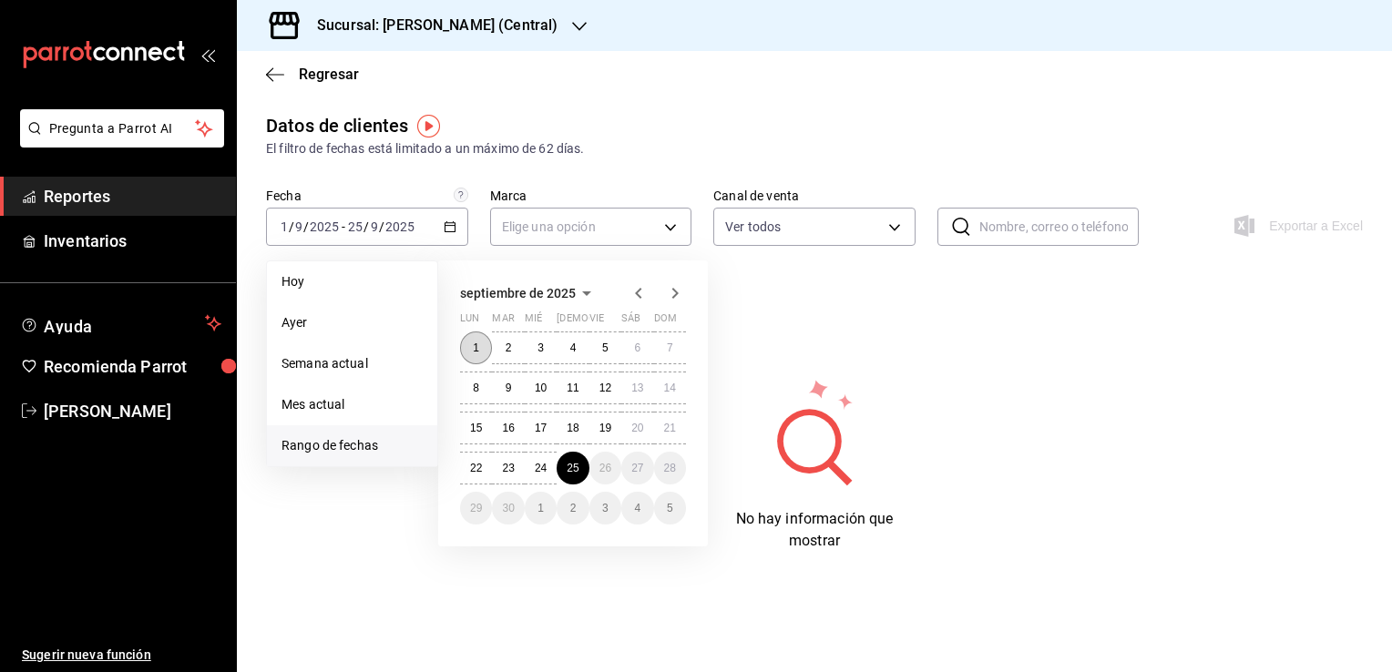
click at [481, 345] on button "1" at bounding box center [476, 348] width 32 height 33
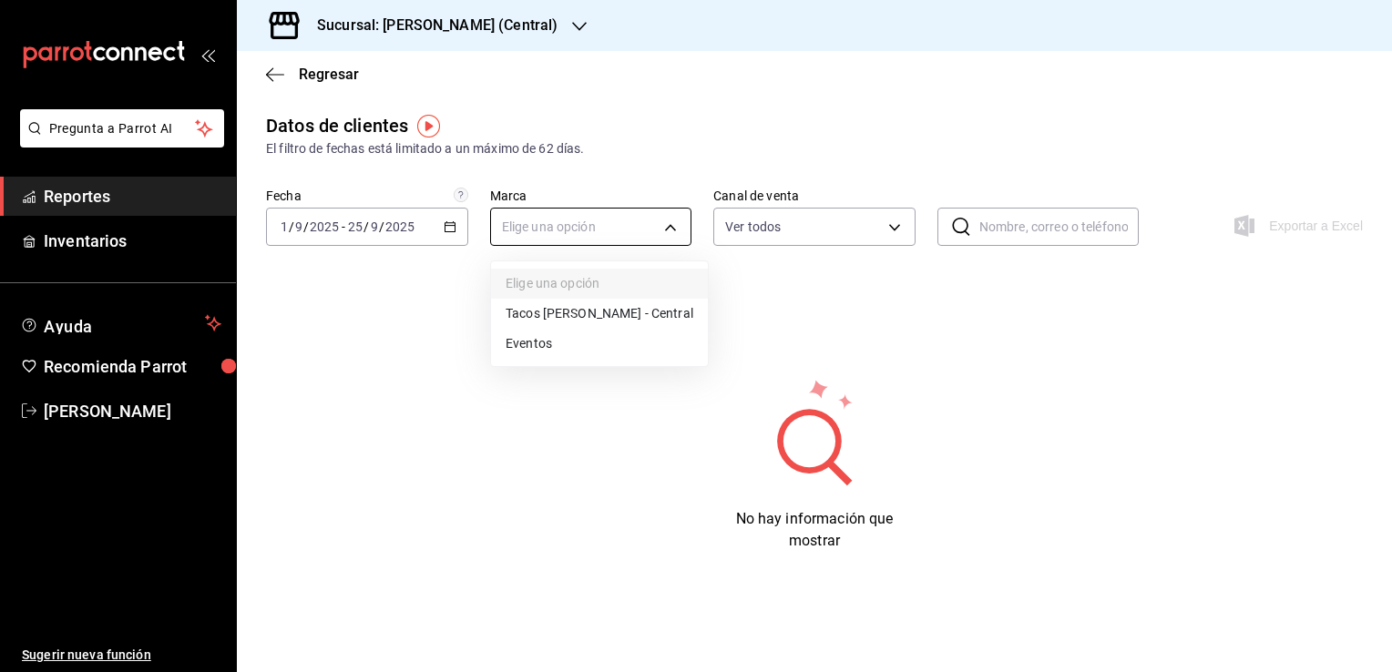
click at [619, 231] on body "Pregunta a Parrot AI Reportes Inventarios Ayuda Recomienda Parrot [PERSON_NAME]…" at bounding box center [696, 336] width 1392 height 672
click at [634, 312] on li "Tacos [PERSON_NAME] - Central" at bounding box center [599, 314] width 217 height 30
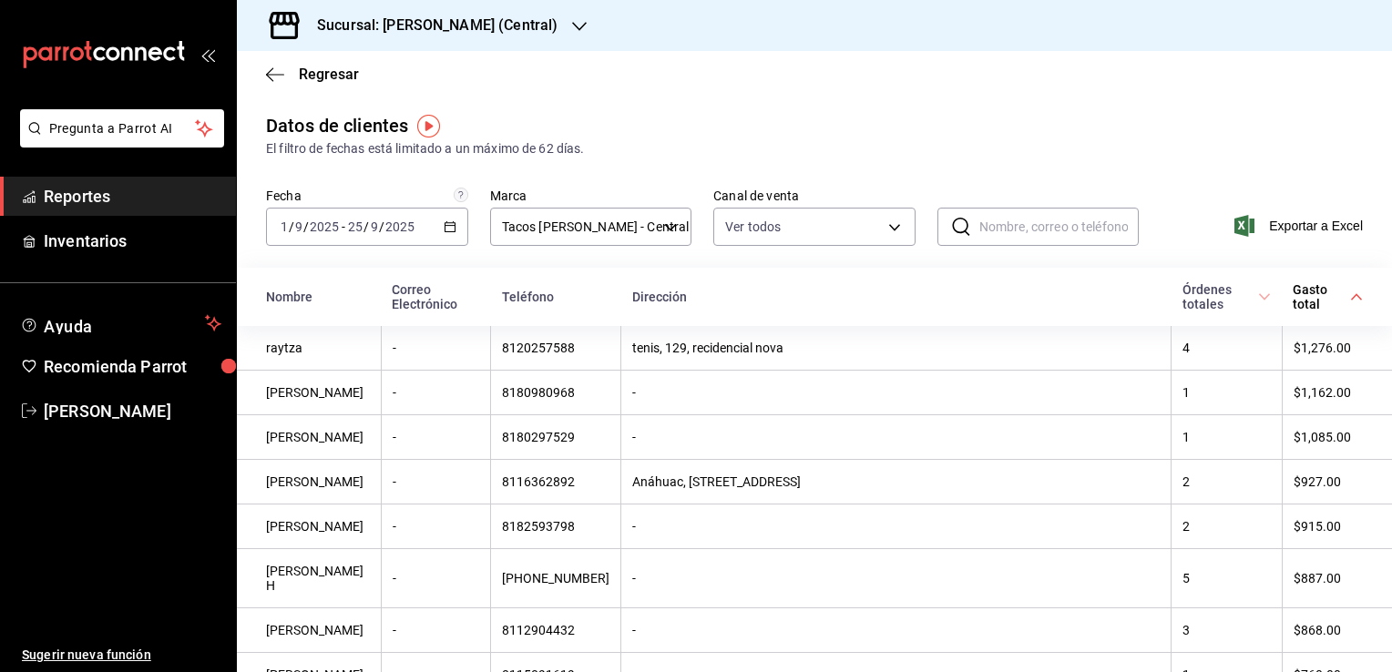
click at [1020, 233] on input "text" at bounding box center [1059, 227] width 160 height 36
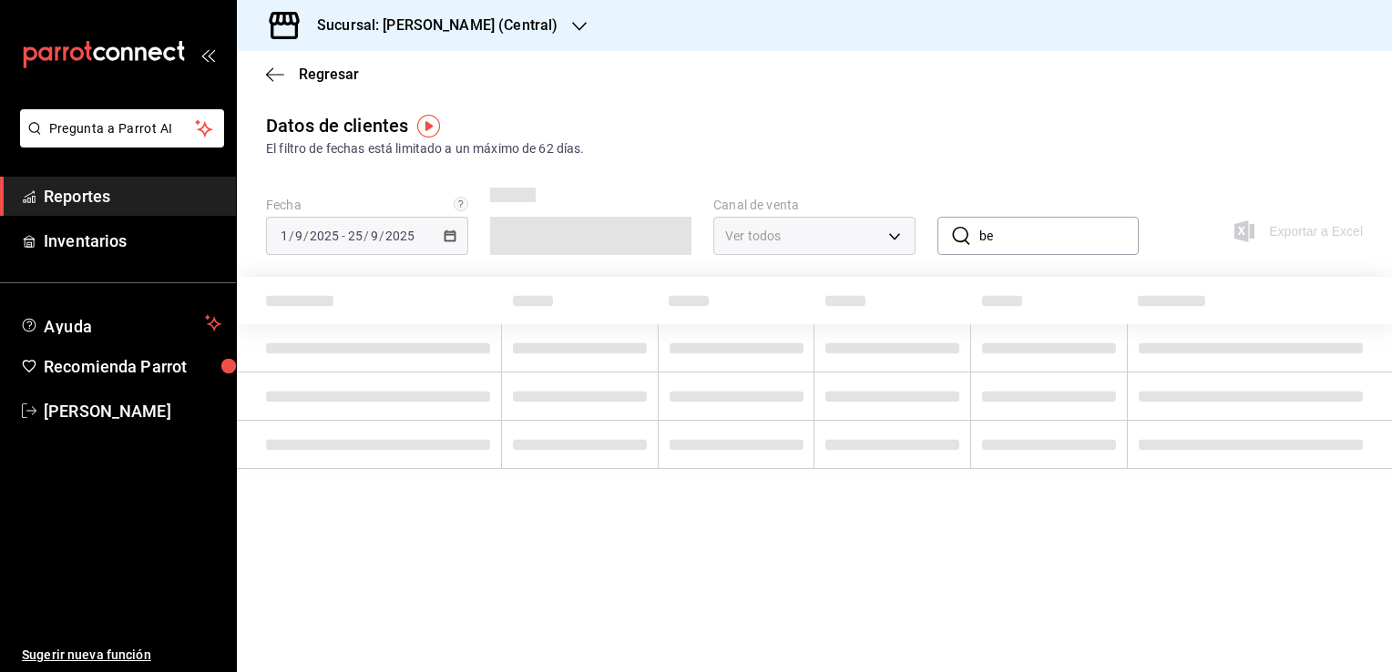
type input "b"
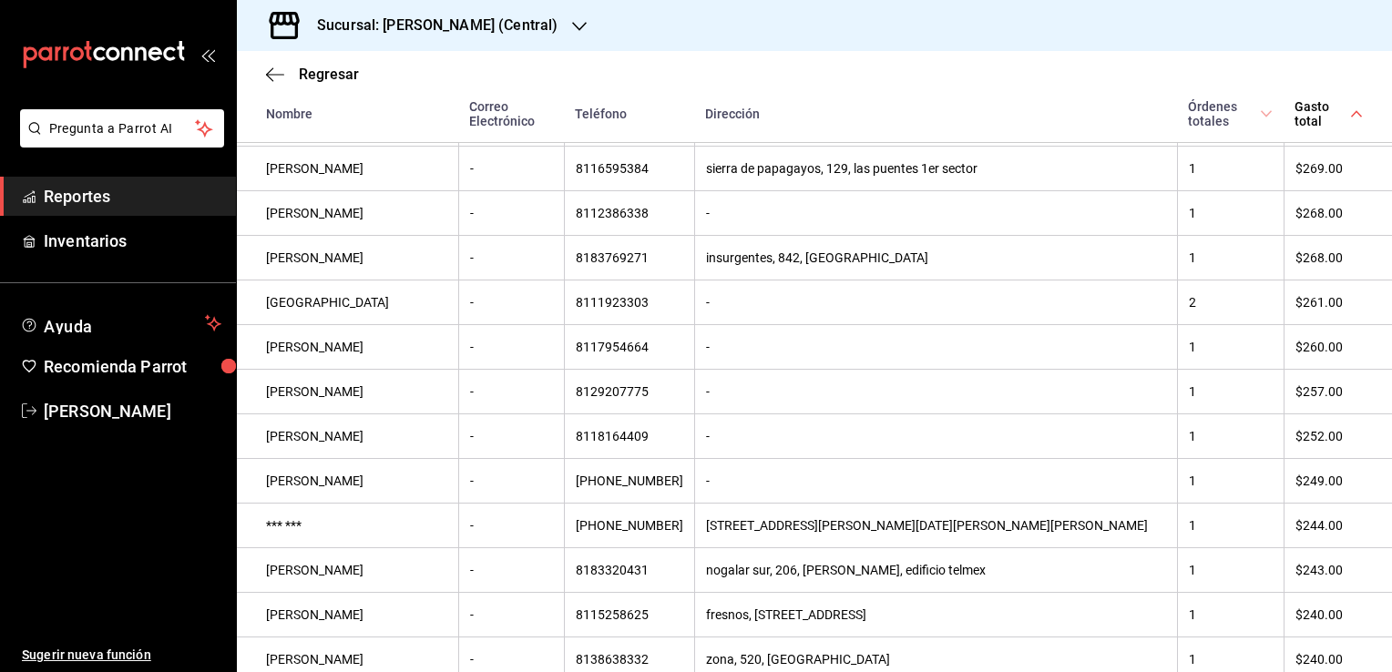
scroll to position [3226, 0]
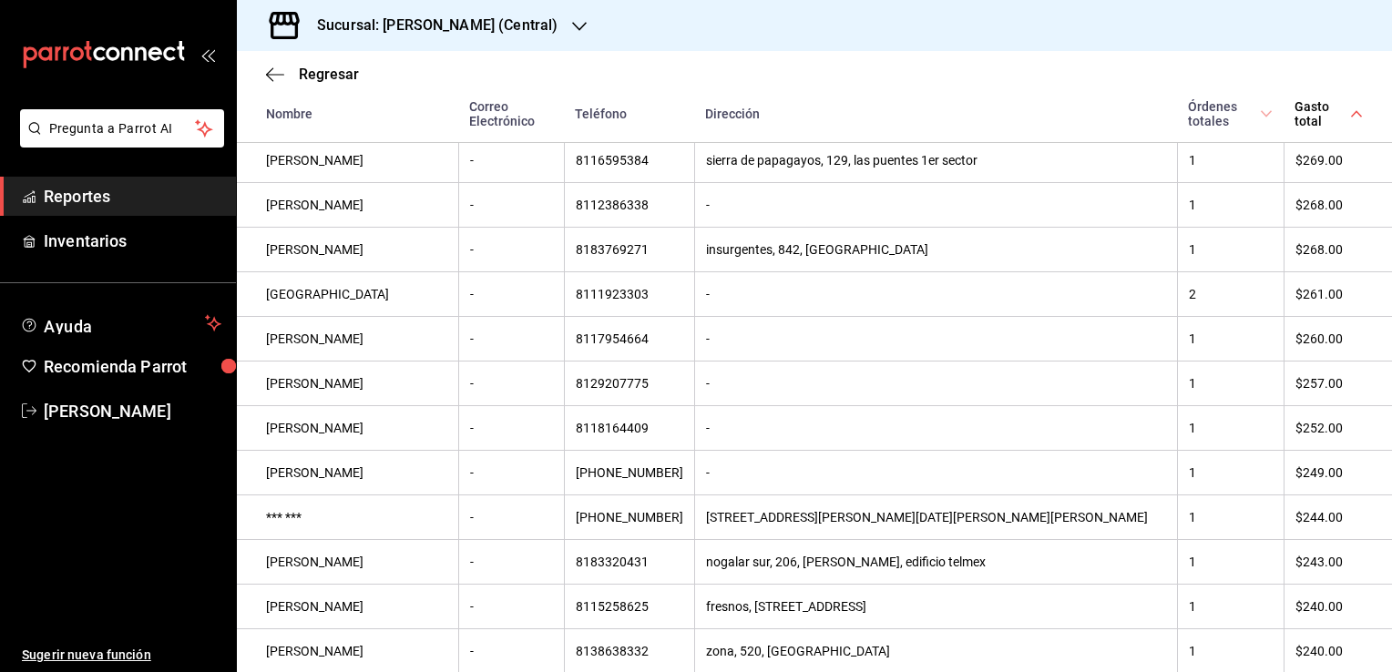
click at [160, 199] on span "Reportes" at bounding box center [133, 196] width 178 height 25
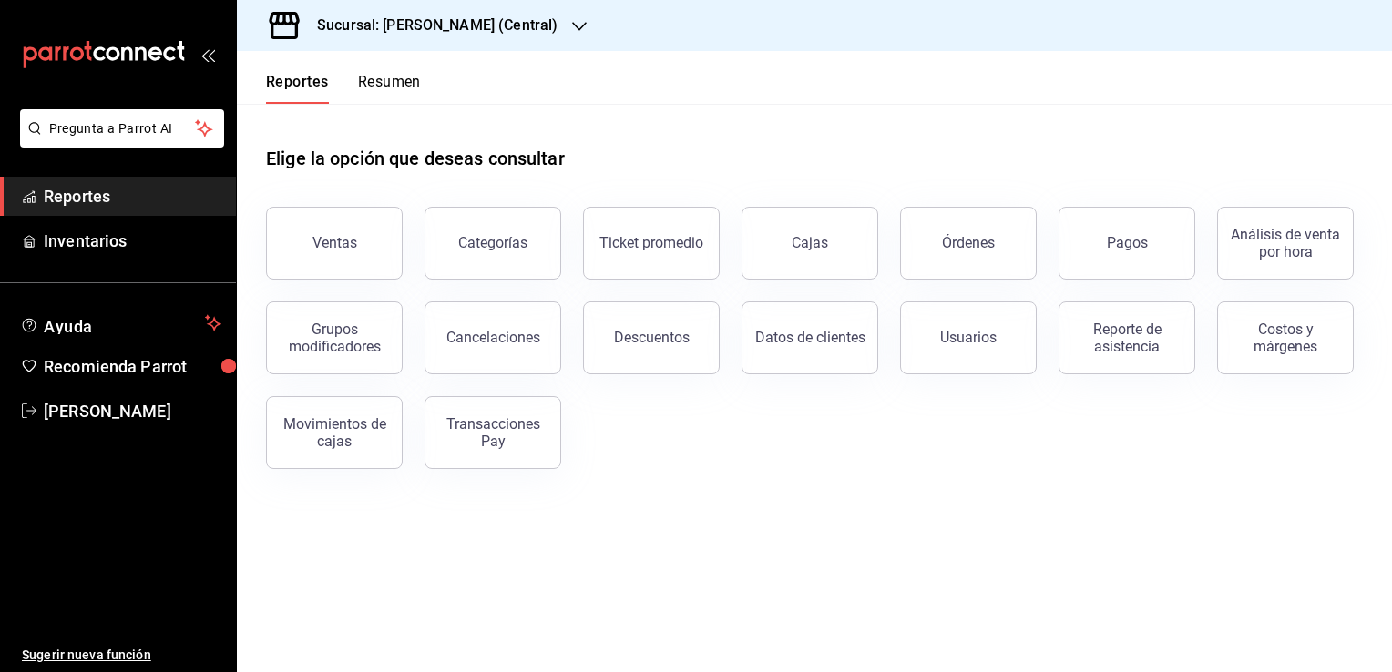
click at [95, 193] on span "Reportes" at bounding box center [133, 196] width 178 height 25
